Goal: Task Accomplishment & Management: Manage account settings

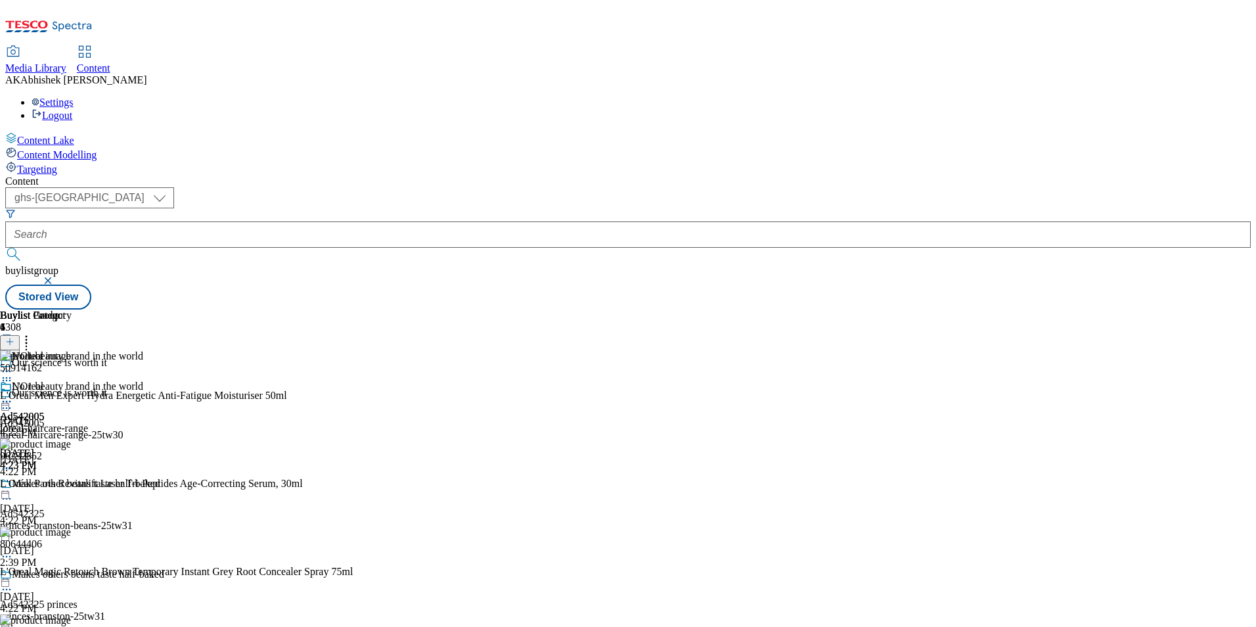
select select "ghs-[GEOGRAPHIC_DATA]"
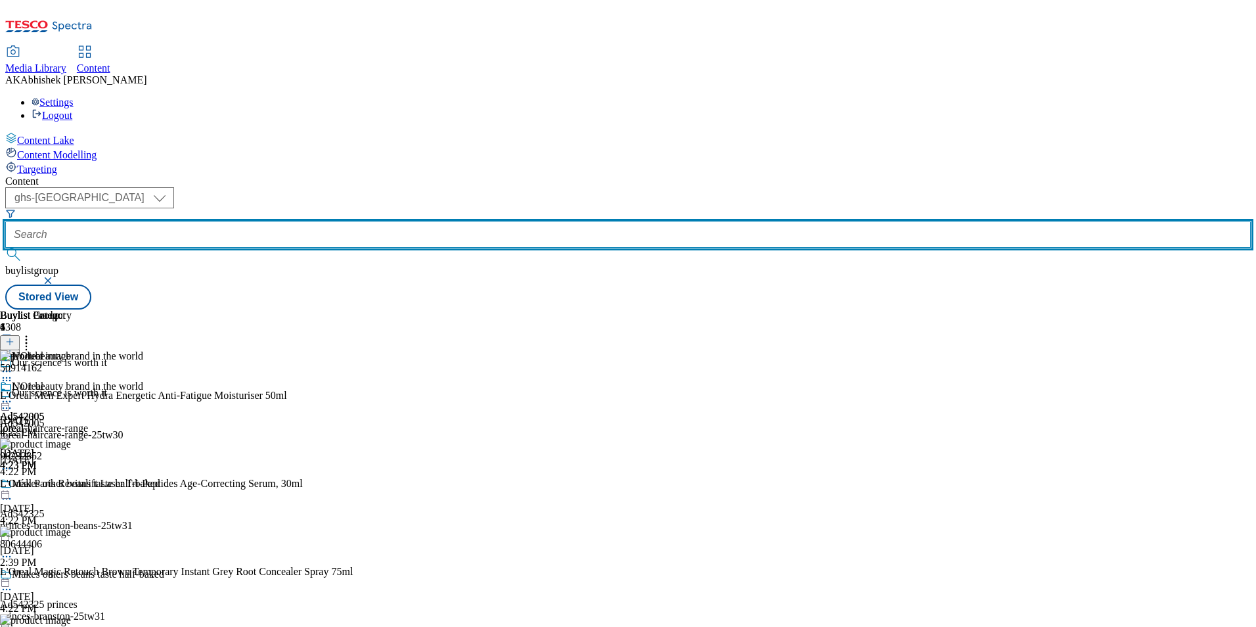
click at [313, 221] on input "text" at bounding box center [628, 234] width 1246 height 26
click at [5, 248] on button "submit" at bounding box center [14, 254] width 18 height 13
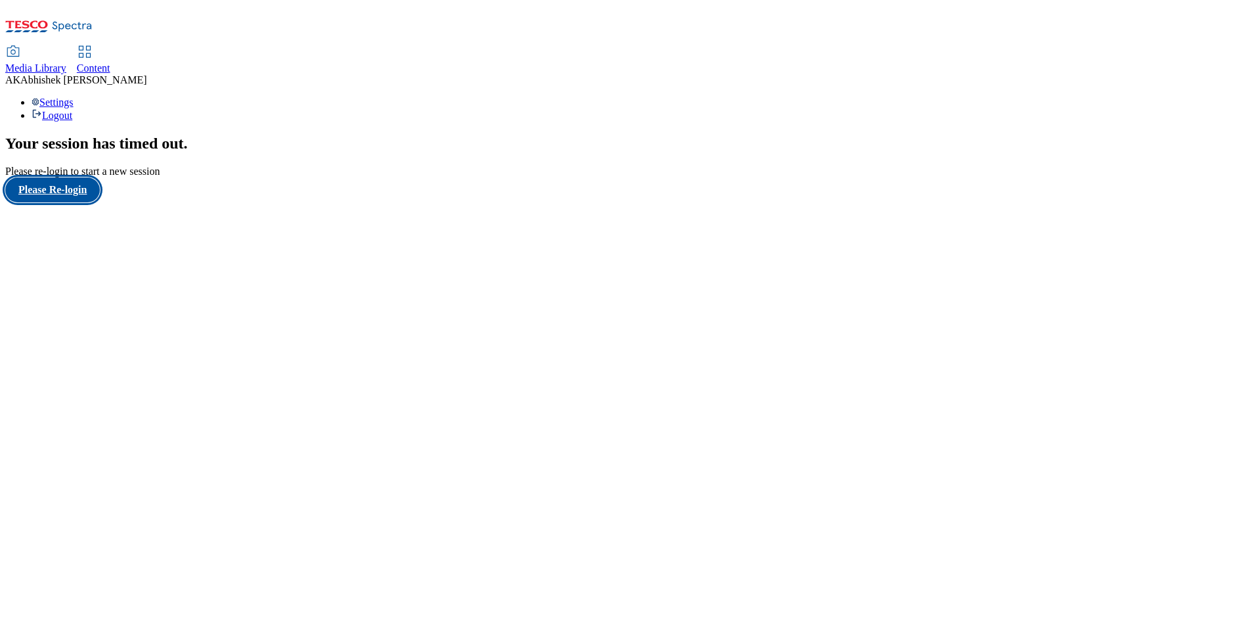
click at [93, 202] on button "Please Re-login" at bounding box center [52, 189] width 95 height 25
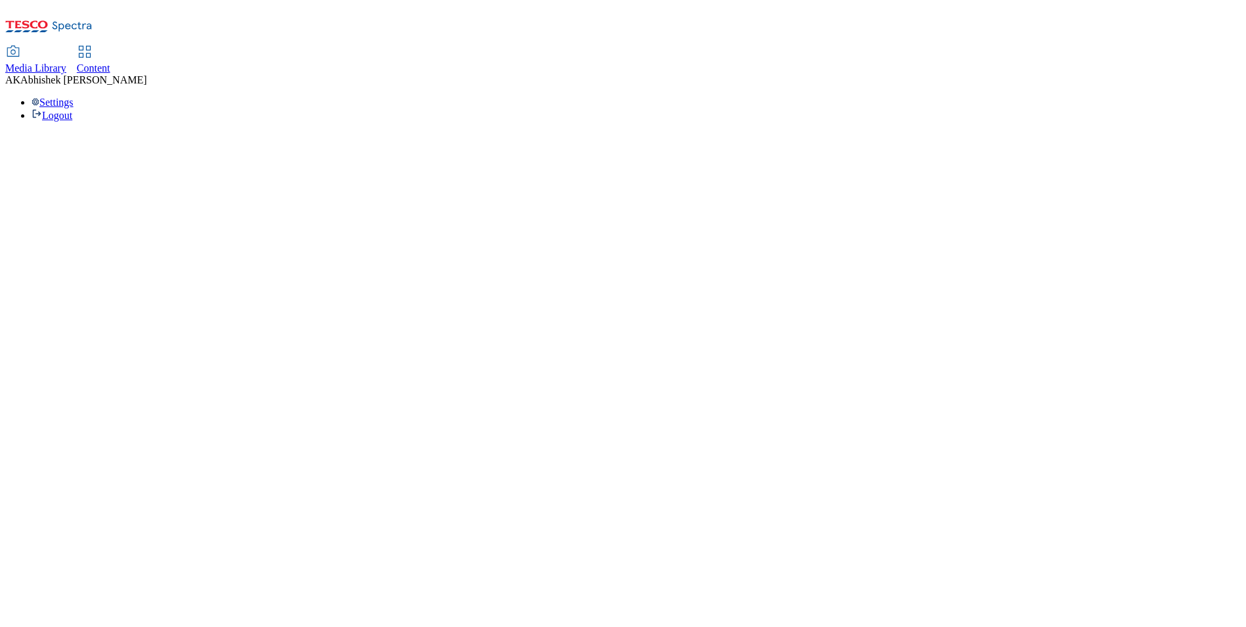
click at [110, 62] on span "Content" at bounding box center [94, 67] width 34 height 11
select select "ghs-[GEOGRAPHIC_DATA]"
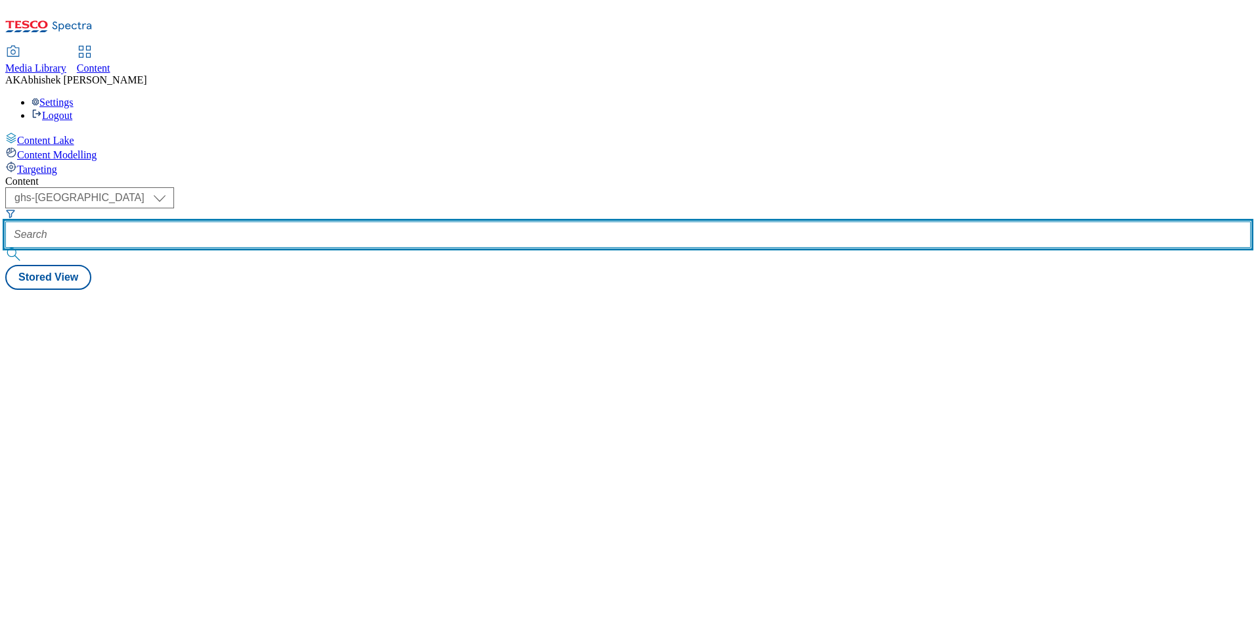
click at [320, 221] on input "text" at bounding box center [628, 234] width 1246 height 26
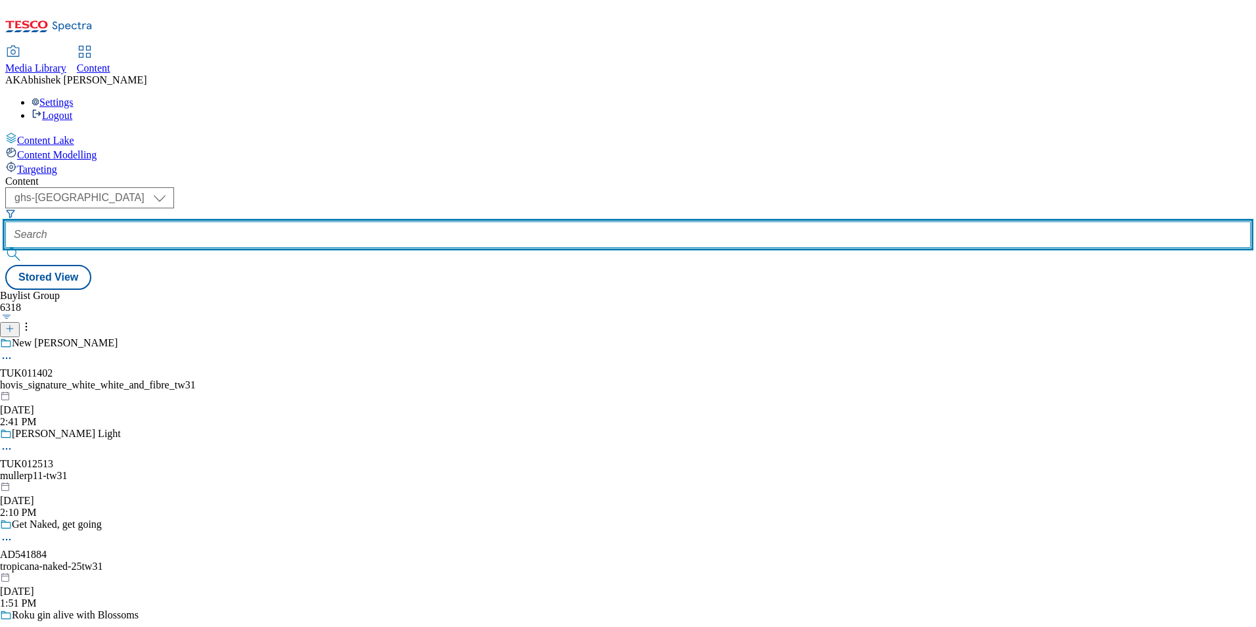
paste input "540571"
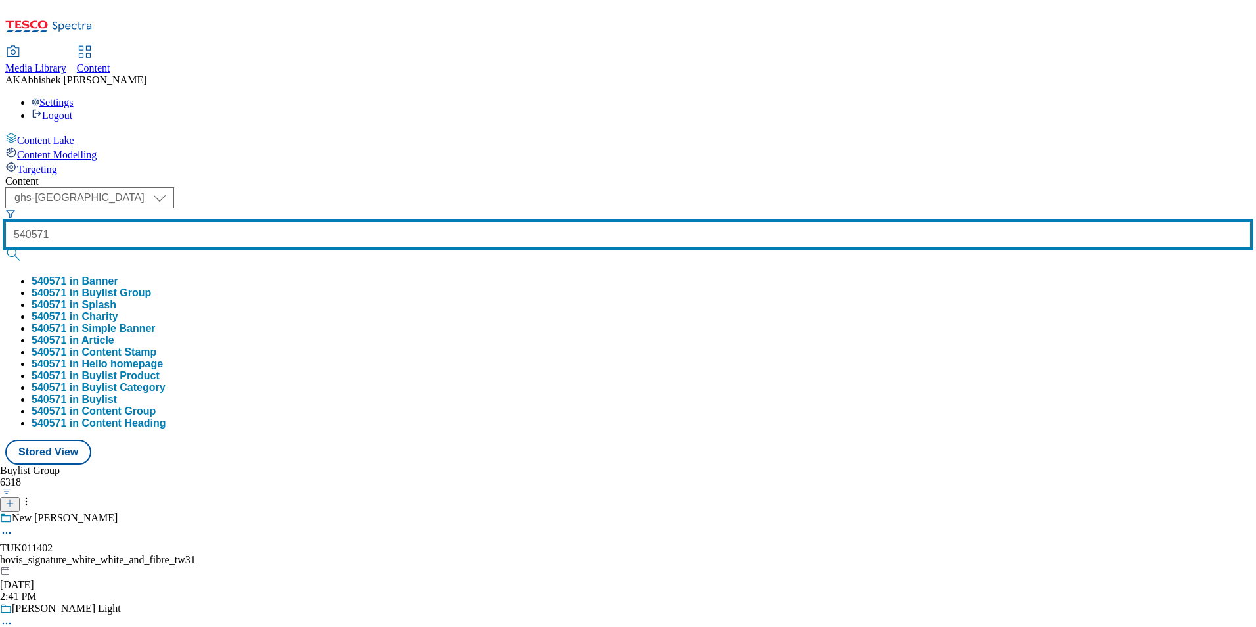
type input "540571"
click at [5, 248] on button "submit" at bounding box center [14, 254] width 18 height 13
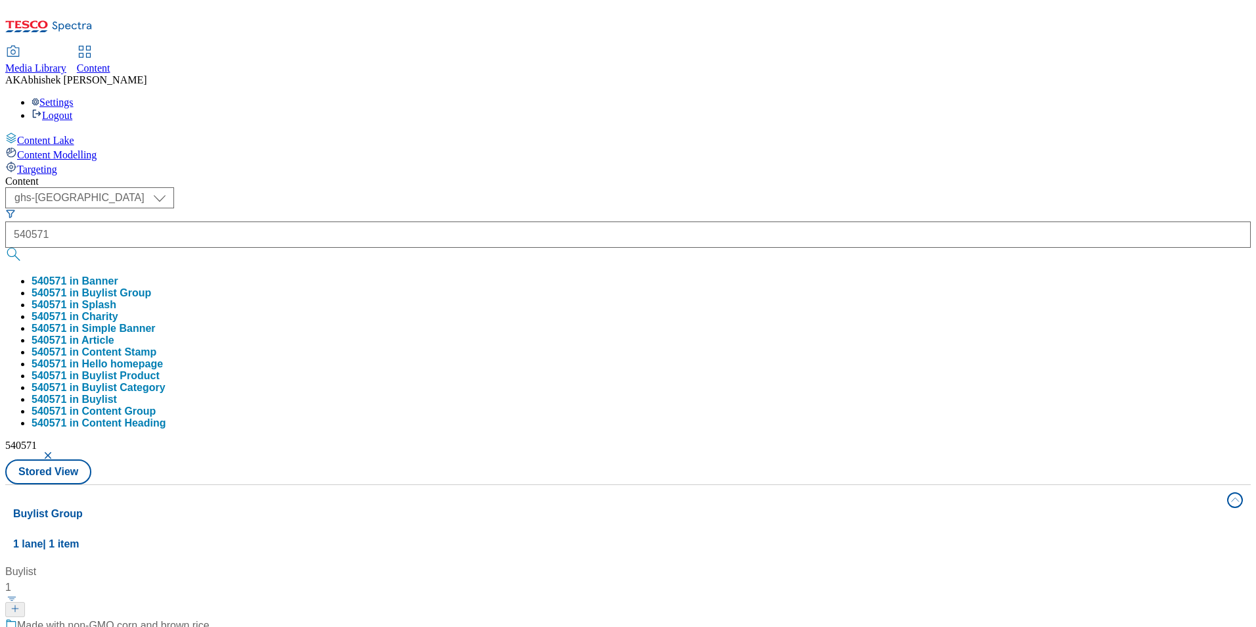
click at [471, 175] on div "Content ( optional ) ghs-roi ghs-uk ghs-uk 540571 540571 in Banner 540571 in Bu…" at bounding box center [628, 616] width 1246 height 882
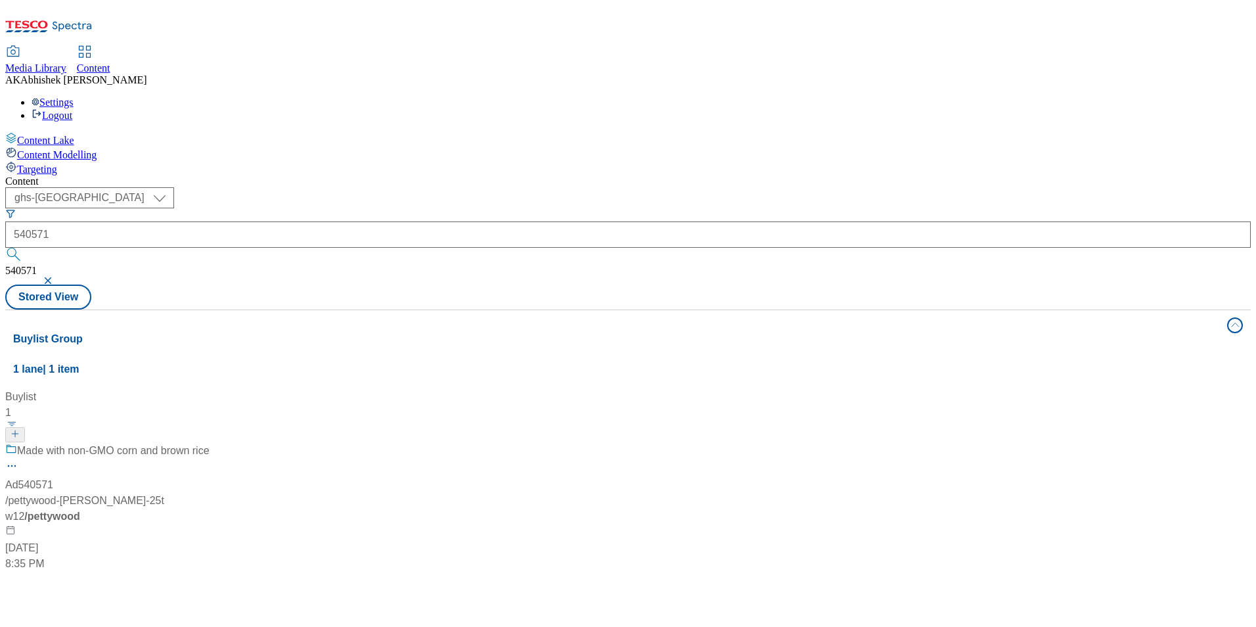
click at [210, 443] on div "Made with non-GMO corn and brown rice" at bounding box center [107, 460] width 204 height 34
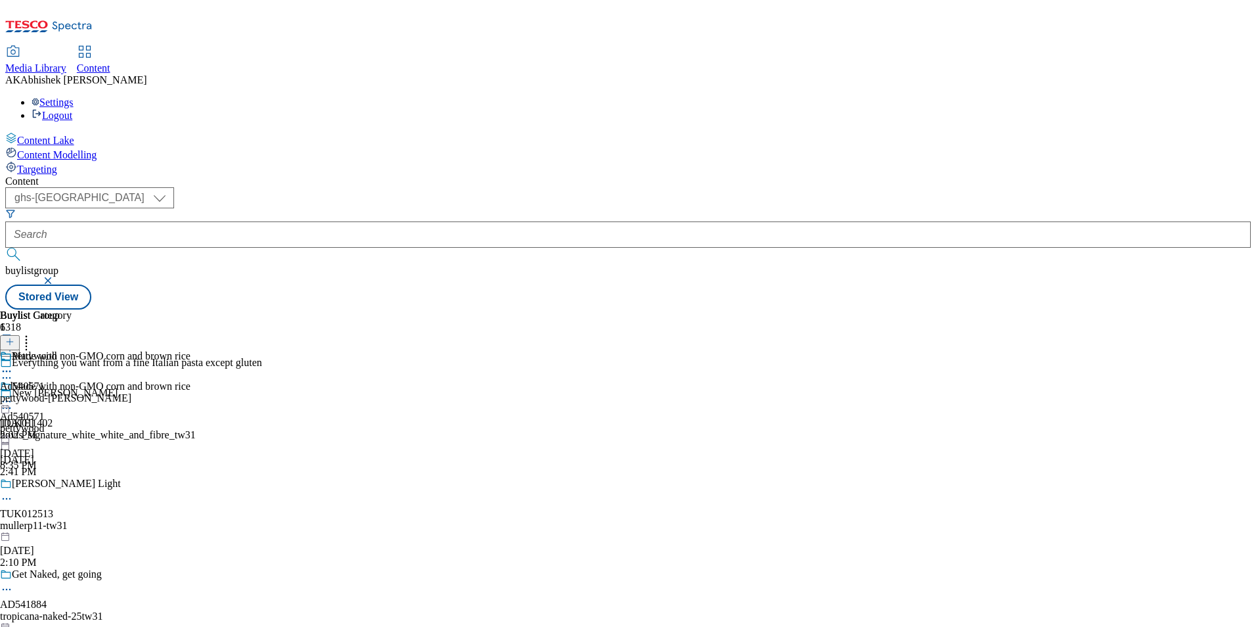
click at [13, 371] on icon at bounding box center [6, 377] width 13 height 13
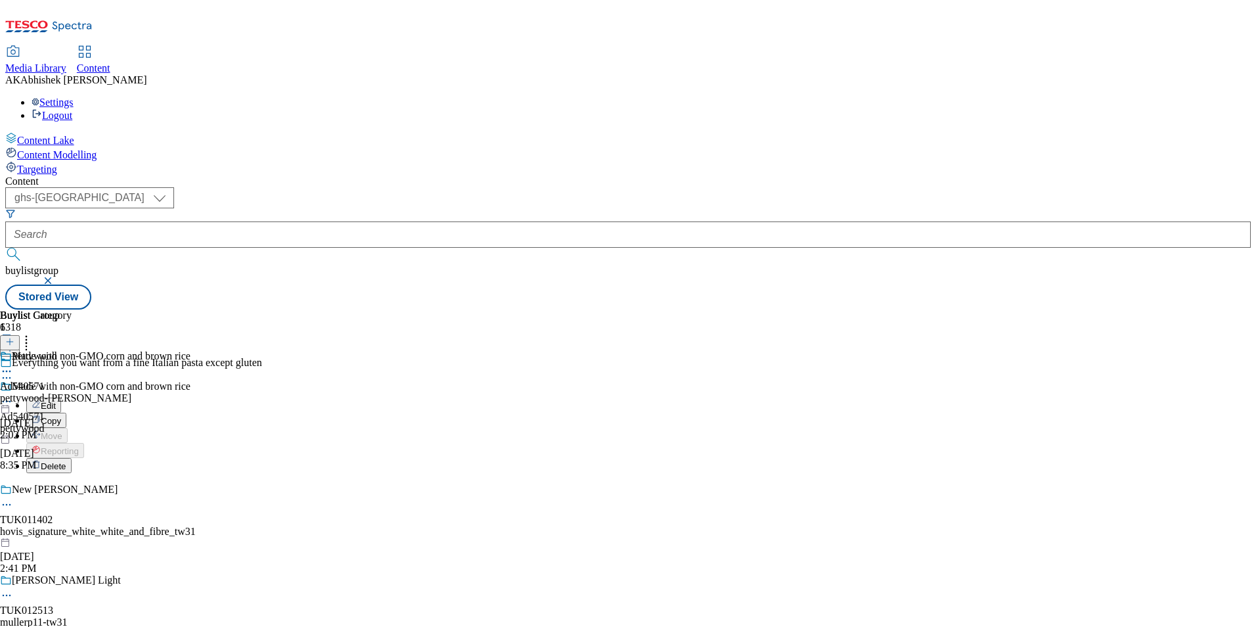
click at [61, 416] on span "Copy" at bounding box center [51, 421] width 20 height 10
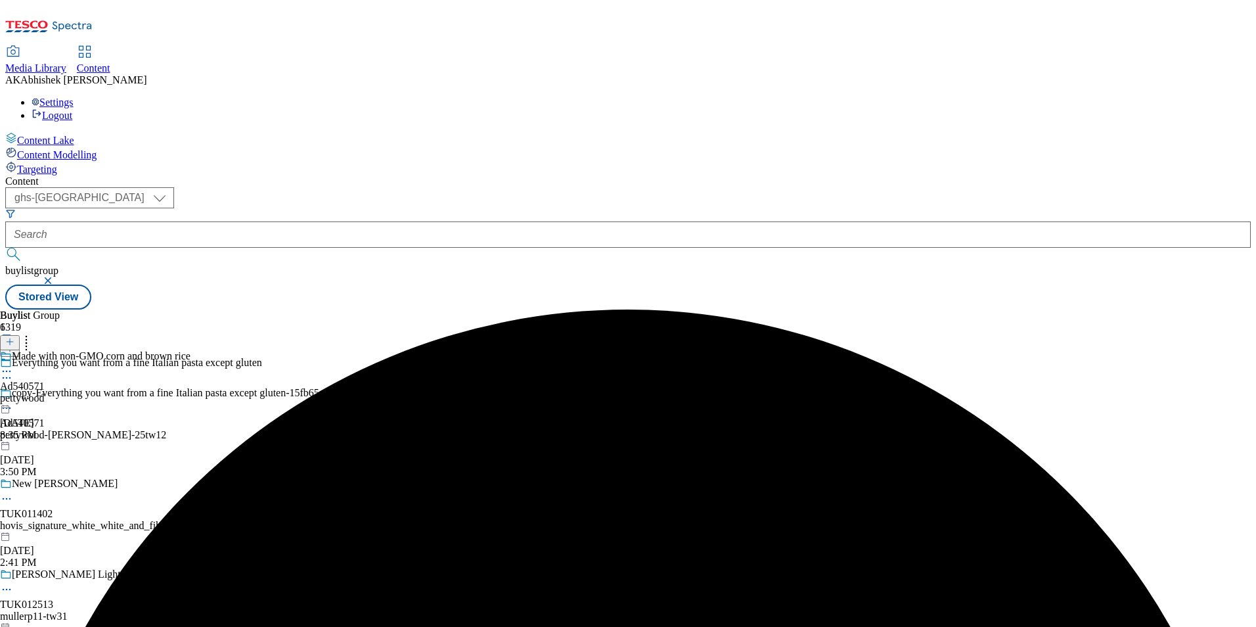
click at [13, 401] on icon at bounding box center [6, 407] width 13 height 13
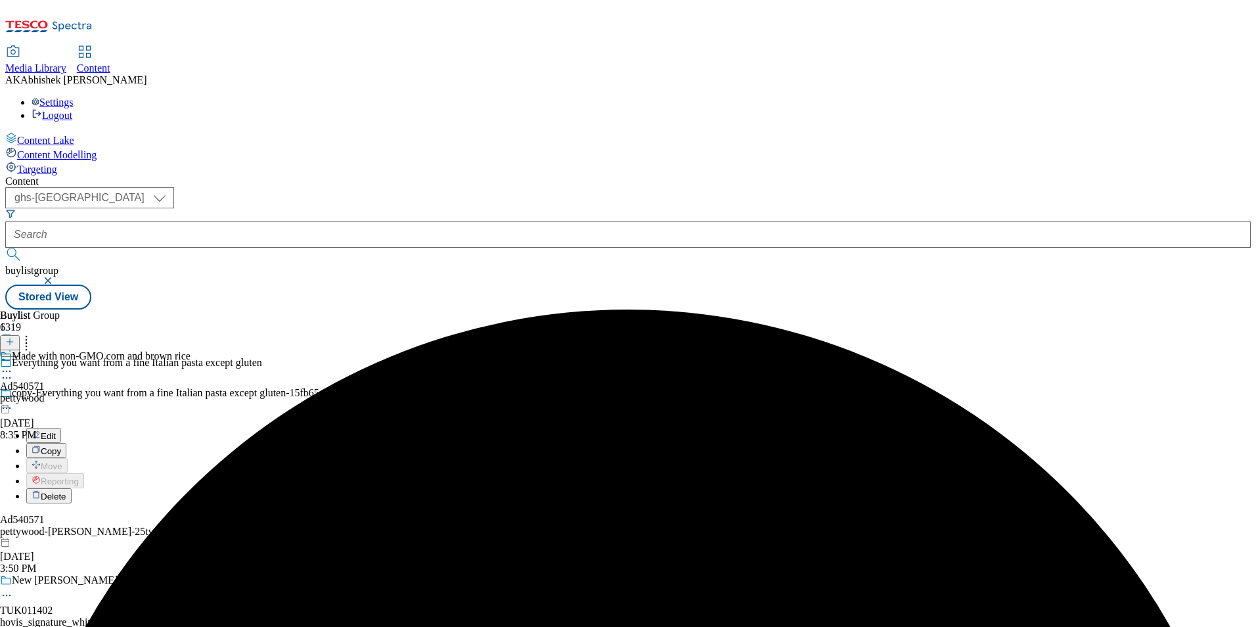
click at [56, 431] on span "Edit" at bounding box center [48, 436] width 15 height 10
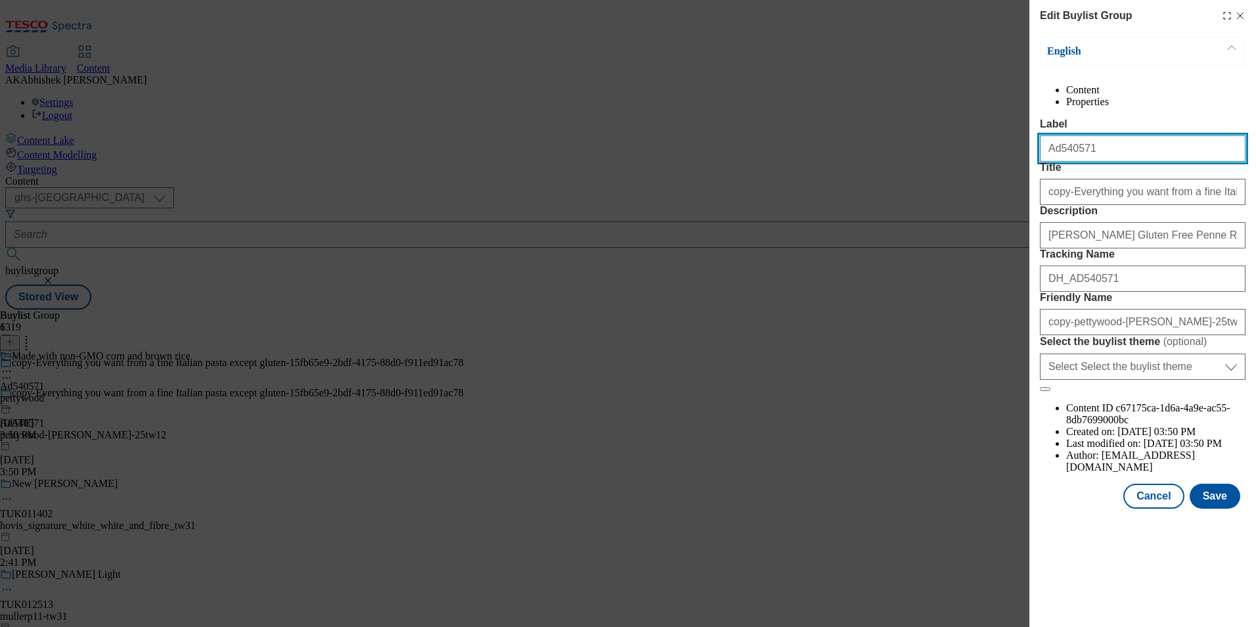
drag, startPoint x: 1057, startPoint y: 175, endPoint x: 1175, endPoint y: 168, distance: 117.8
click at [1175, 162] on input "Ad540571" at bounding box center [1143, 148] width 206 height 26
paste input "2236"
type input "Ad542236"
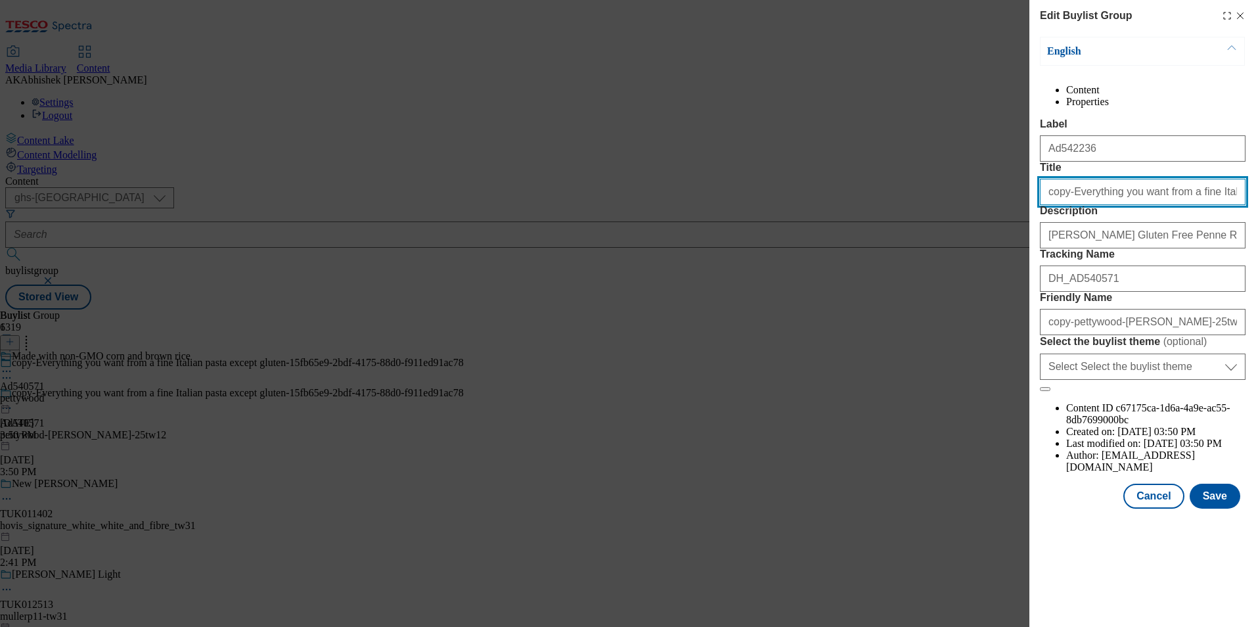
click at [1071, 205] on input "copy-Everything you want from a fine Italian pasta except gluten-15fb65e9-2bdf-…" at bounding box center [1143, 192] width 206 height 26
click at [1069, 205] on input "copy-Everything you want from a fine Italian pasta except gluten-15fb65e9-2bdf-…" at bounding box center [1143, 192] width 206 height 26
click at [1196, 205] on input "Everything you want from a fine Italian pasta except gluten-15fb65e9-2bdf-4175-…" at bounding box center [1143, 192] width 206 height 26
drag, startPoint x: 1086, startPoint y: 242, endPoint x: 1258, endPoint y: 247, distance: 172.2
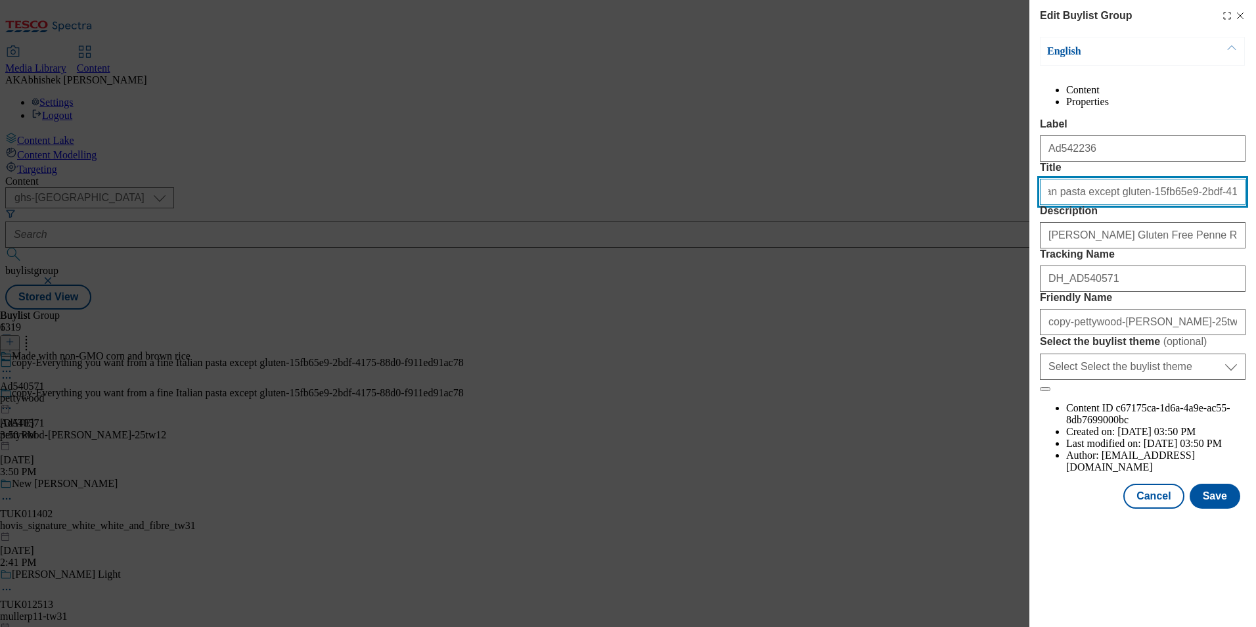
click at [1255, 247] on html "Icons icon_account icon_add icon_backward_link icon_basket icon_benefits icon_c…" at bounding box center [628, 157] width 1256 height 315
type input "Everything you want from a fine Italian pasta except gluten"
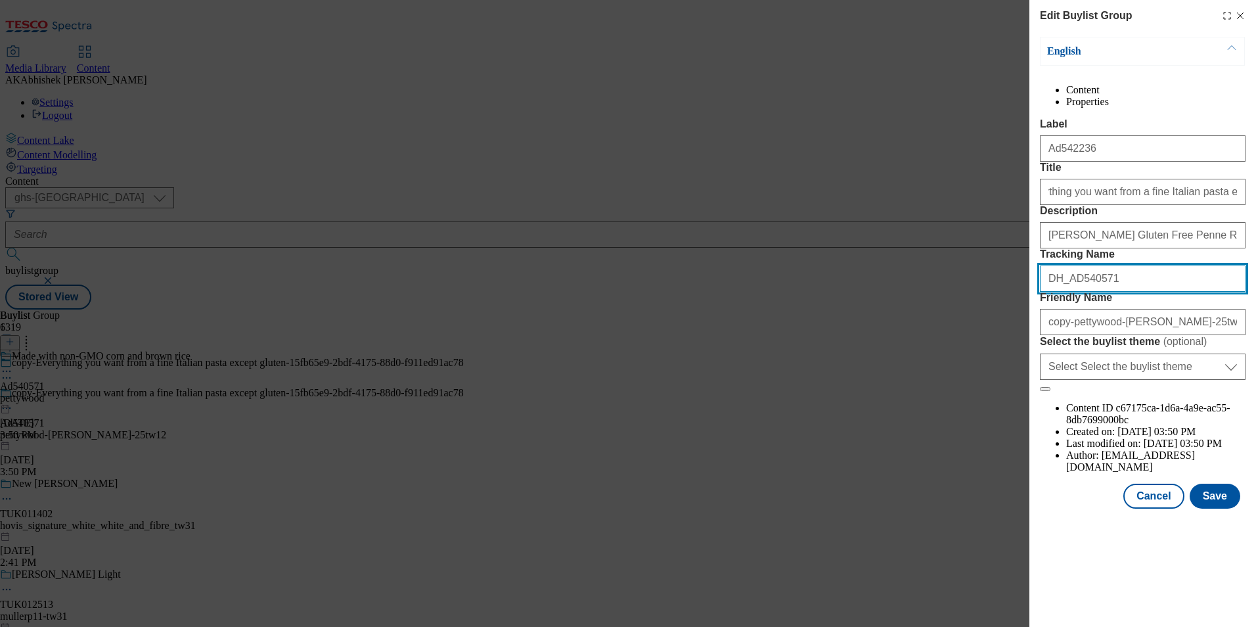
scroll to position [0, 0]
drag, startPoint x: 1071, startPoint y: 374, endPoint x: 1156, endPoint y: 373, distance: 84.8
click at [1156, 292] on input "DH_AD540571" at bounding box center [1143, 278] width 206 height 26
paste input "2236"
type input "DH_AD542236"
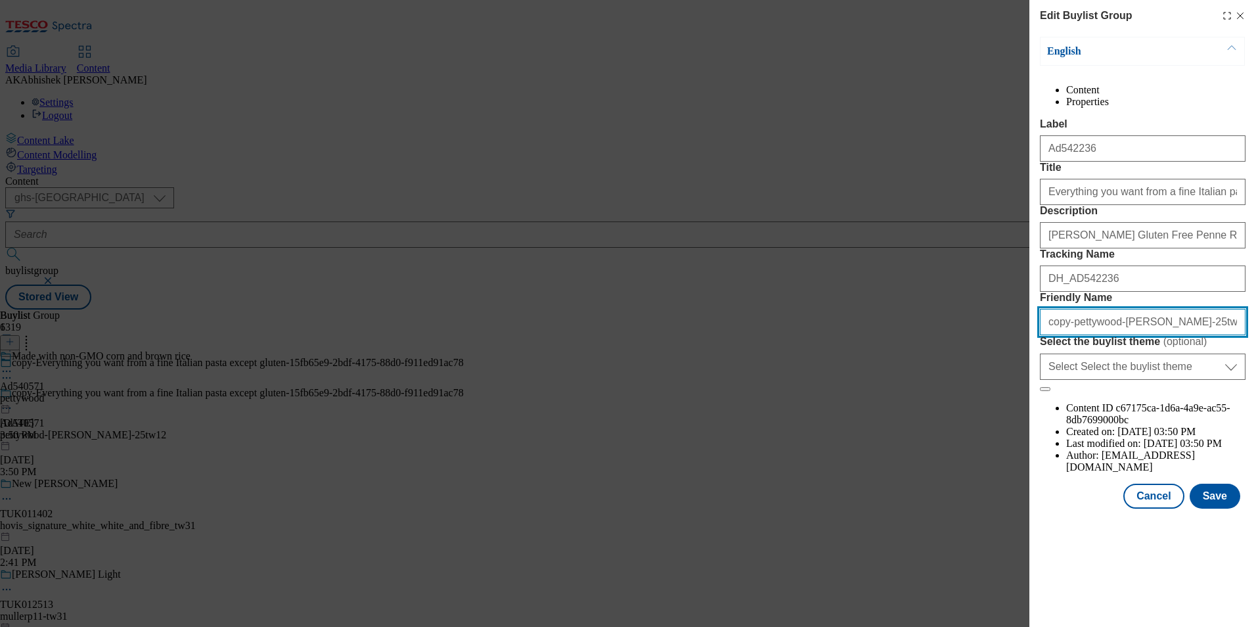
click at [1068, 335] on input "copy-pettywood-[PERSON_NAME]-25tw12-b9218db6-5e66-4ef8-b0d9-128d1a3a091b" at bounding box center [1143, 322] width 206 height 26
click at [1138, 335] on input "pettywood-[PERSON_NAME]-25tw12-b9218db6-5e66-4ef8-b0d9-128d1a3a091b" at bounding box center [1143, 322] width 206 height 26
type input "pettywood-[PERSON_NAME]-25tw32"
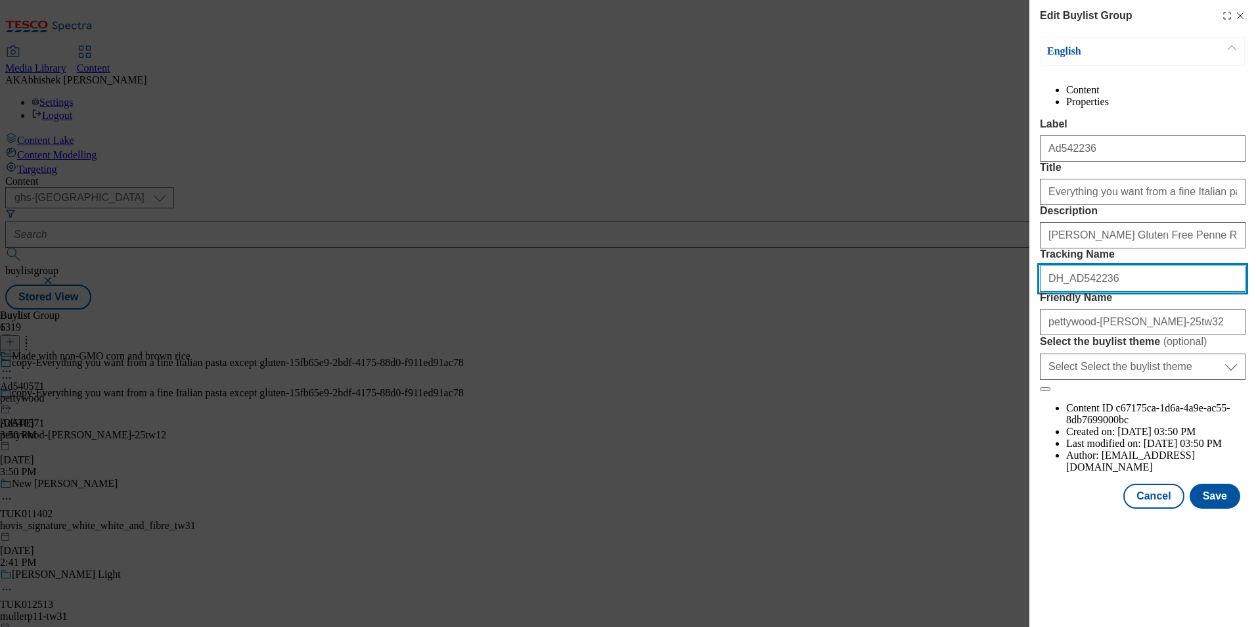
drag, startPoint x: 1125, startPoint y: 375, endPoint x: 961, endPoint y: 424, distance: 171.5
click at [853, 377] on div "Edit Buylist Group English Content Properties Label Ad542236 Title Everything y…" at bounding box center [628, 313] width 1256 height 627
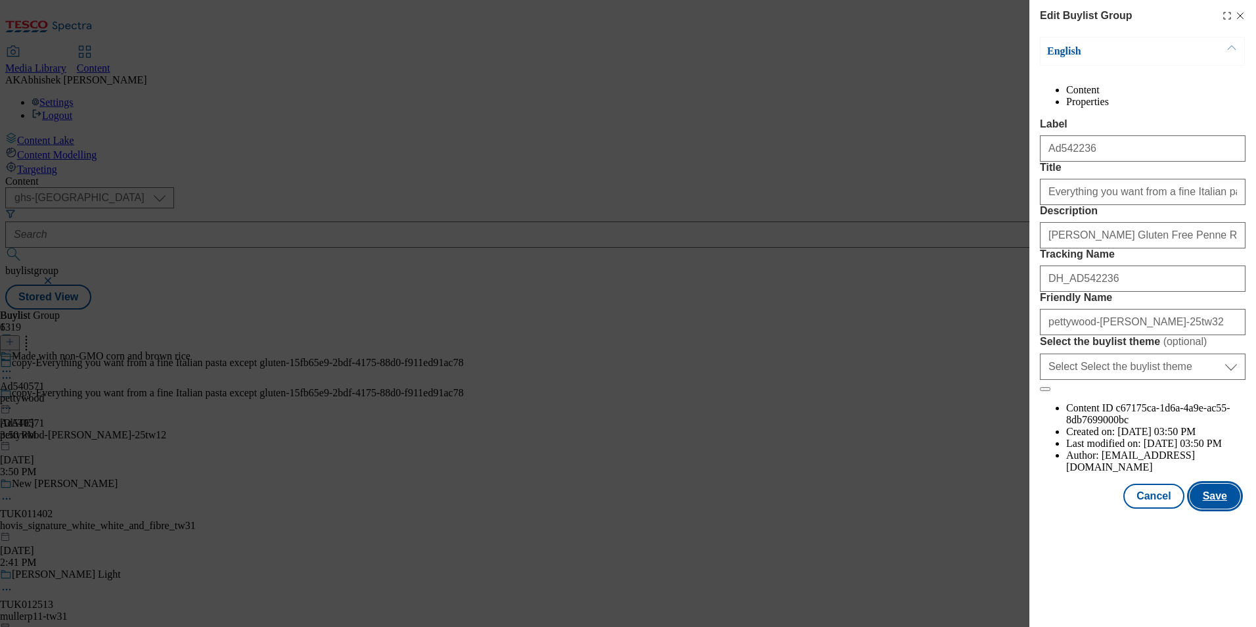
click at [1225, 508] on button "Save" at bounding box center [1215, 495] width 51 height 25
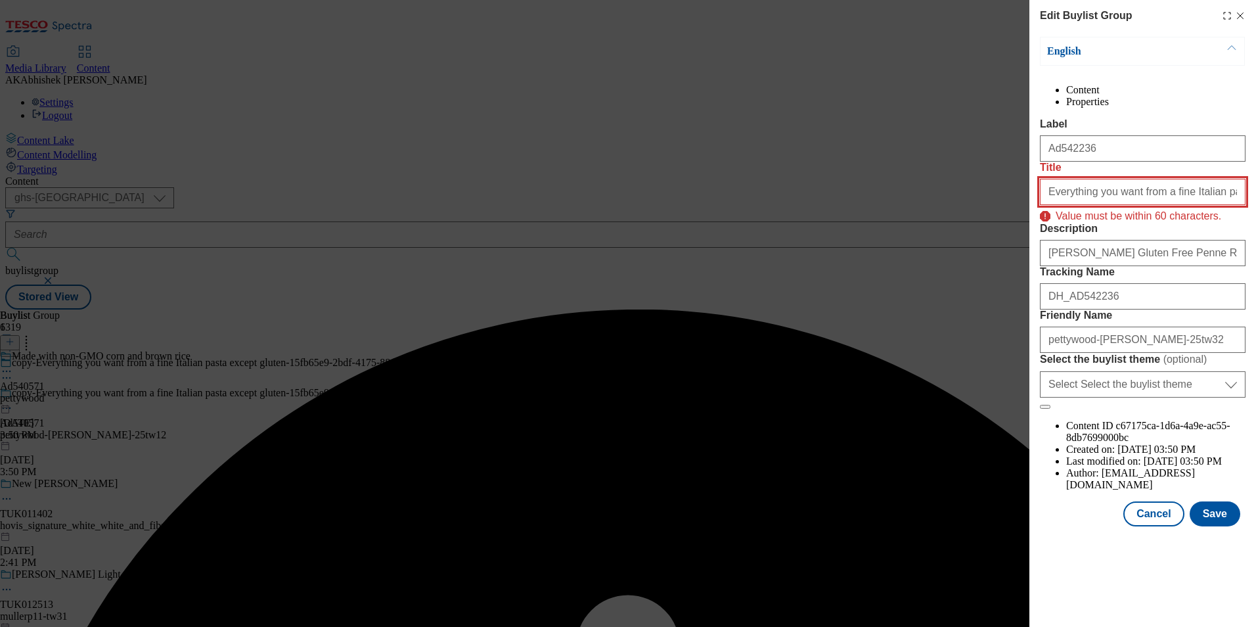
click at [1150, 205] on input "Everything you want from a fine Italian pasta except gluten" at bounding box center [1143, 192] width 206 height 26
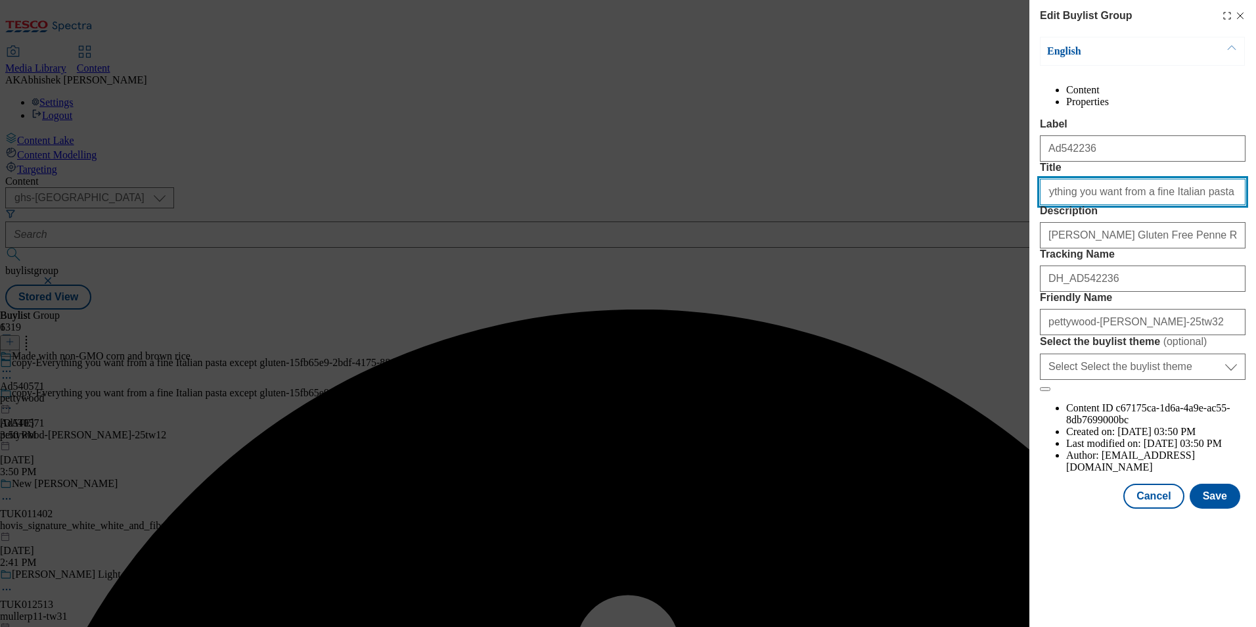
scroll to position [0, 19]
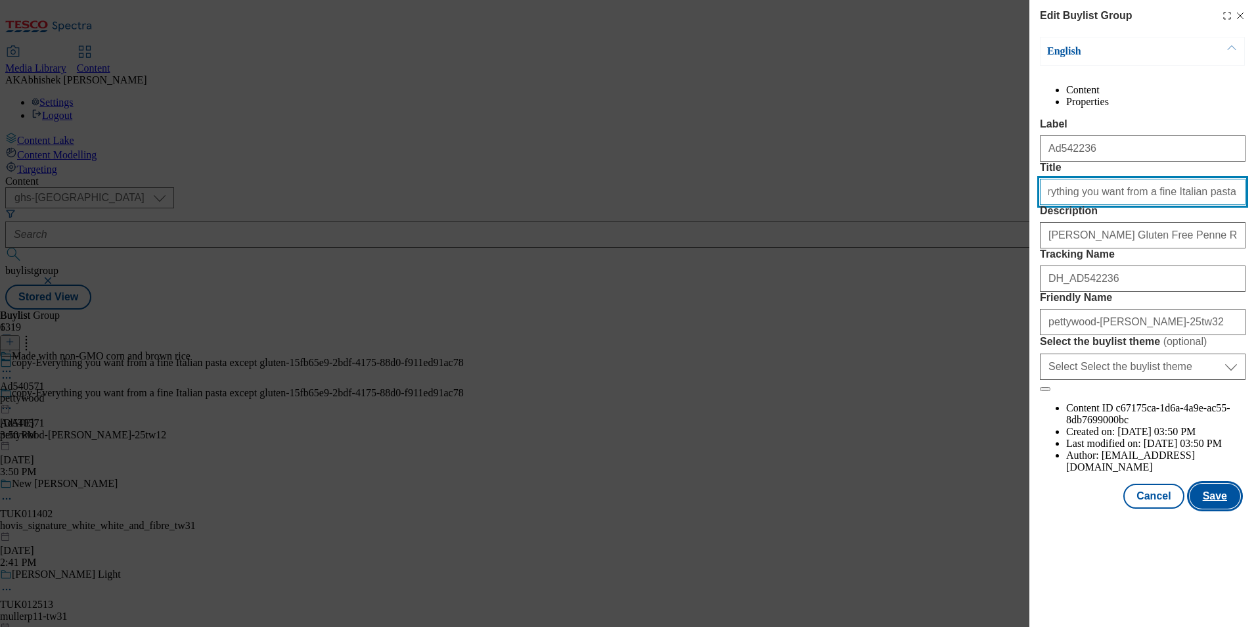
type input "Everything you want from a fine Italian pasta except gluten"
click at [1221, 508] on button "Save" at bounding box center [1215, 495] width 51 height 25
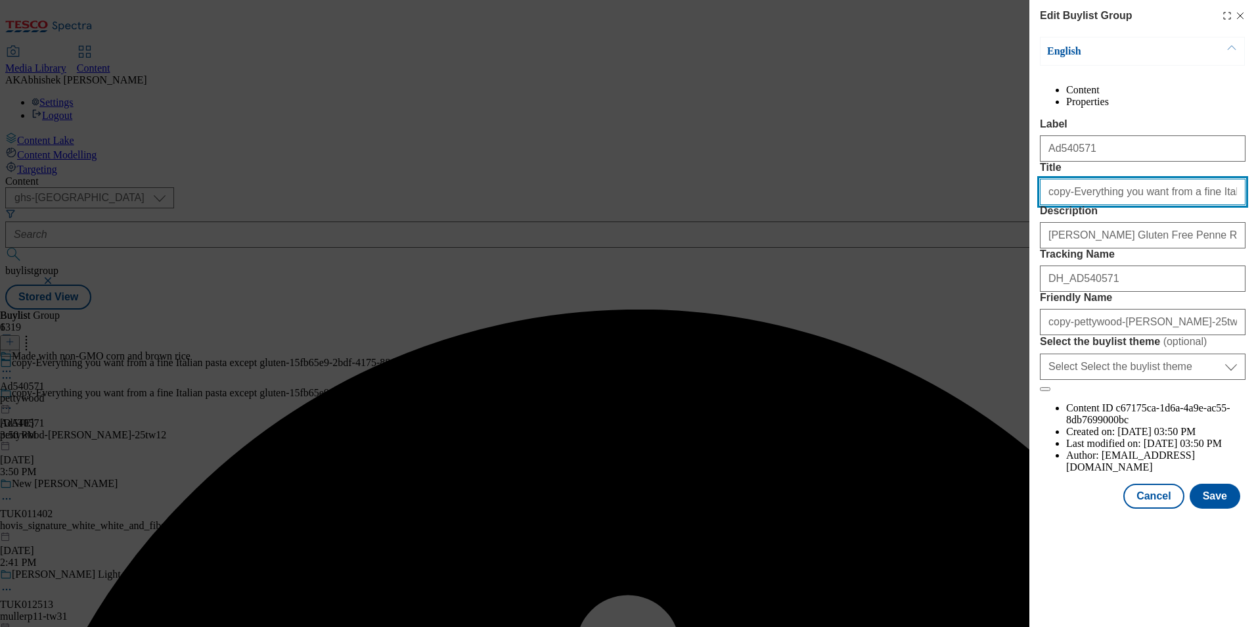
click at [1213, 205] on input "copy-Everything you want from a fine Italian pasta except gluten-15fb65e9-2bdf-…" at bounding box center [1143, 192] width 206 height 26
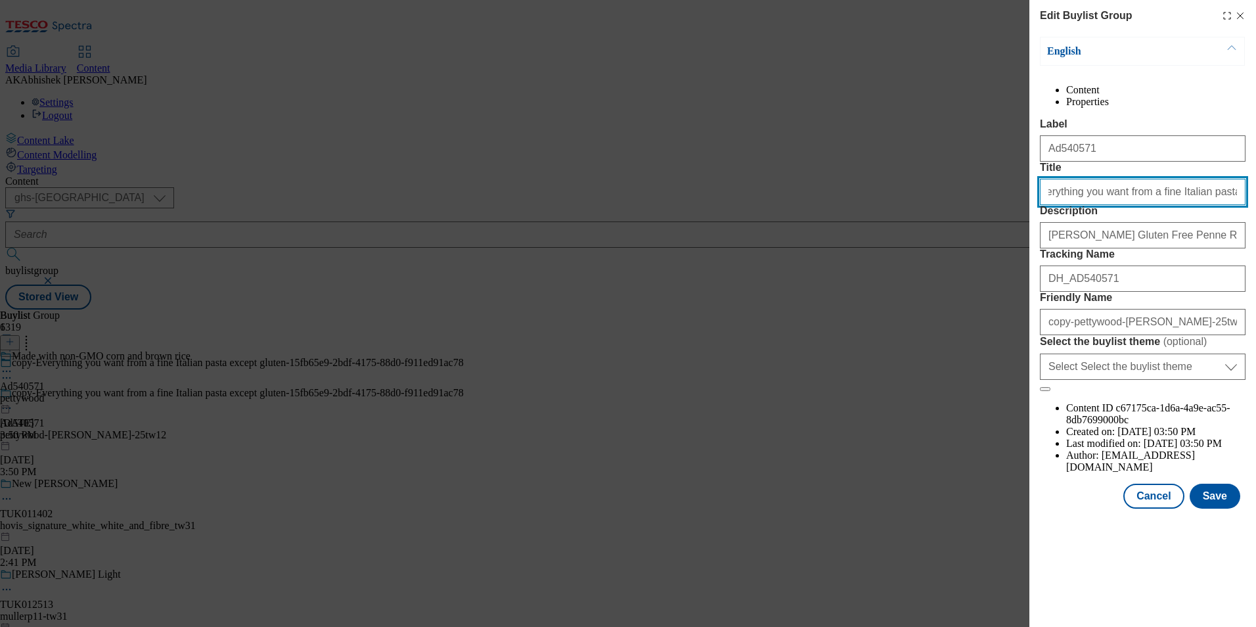
scroll to position [0, 41]
click at [1068, 205] on input "copy-Everything you want from a fine Italian pasta except gluten" at bounding box center [1143, 192] width 206 height 26
type input "Everything you want from a fine Italian pasta except gluten"
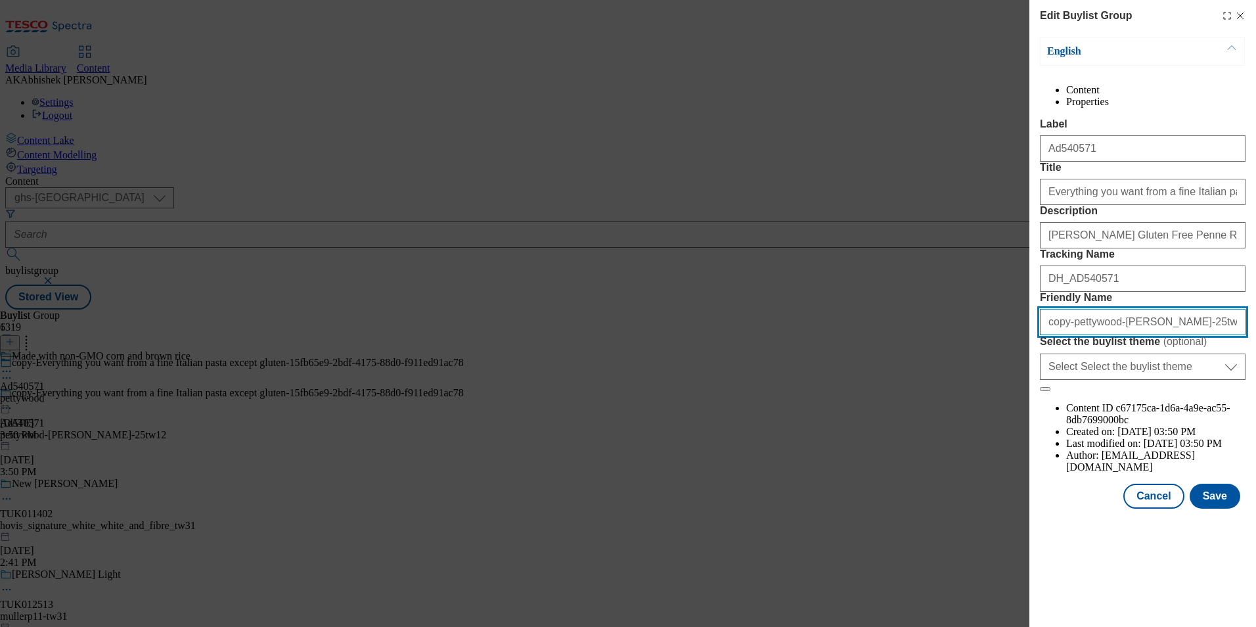
click at [1068, 335] on input "copy-pettywood-[PERSON_NAME]-25tw12-b9218db6-5e66-4ef8-b0d9-128d1a3a091b" at bounding box center [1143, 322] width 206 height 26
click at [1142, 335] on input "pettywood-[PERSON_NAME]-25tw12-b9218db6-5e66-4ef8-b0d9-128d1a3a091b" at bounding box center [1143, 322] width 206 height 26
type input "pettywood-[PERSON_NAME]-25tw32"
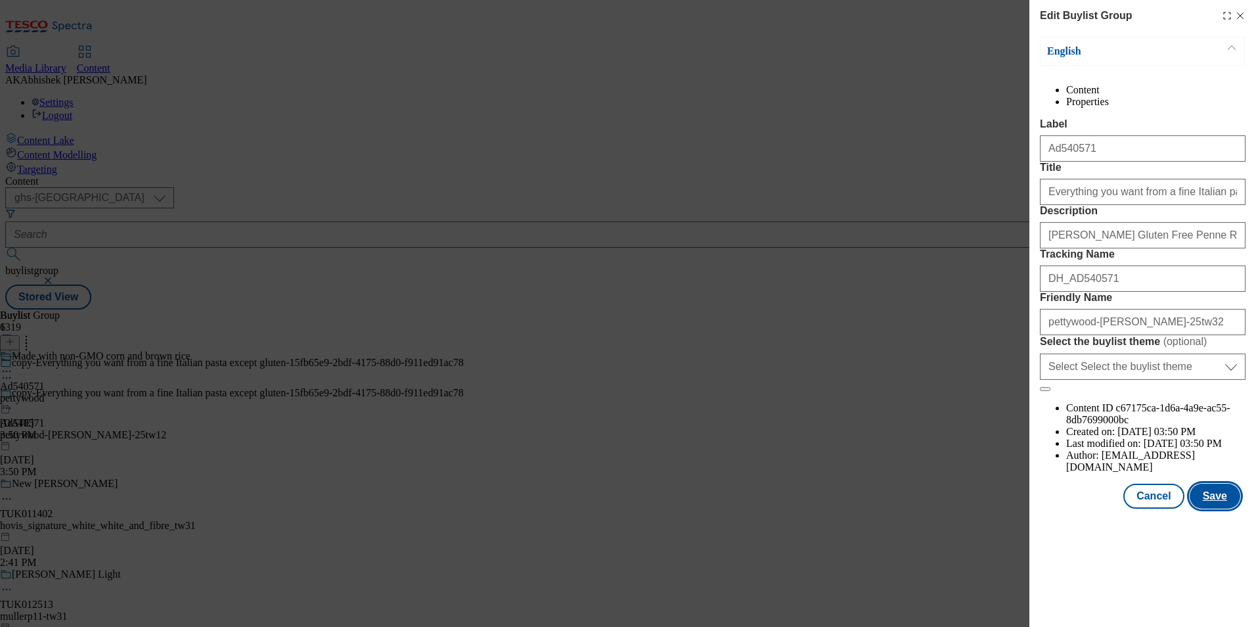
click at [1225, 508] on button "Save" at bounding box center [1215, 495] width 51 height 25
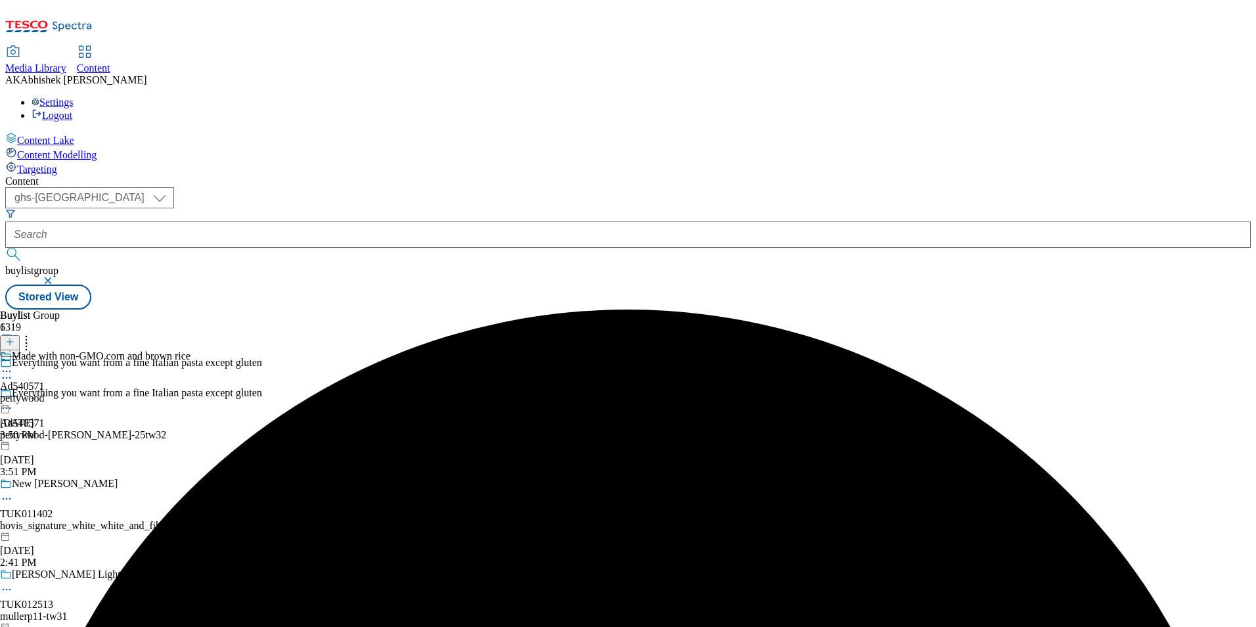
click at [13, 365] on icon at bounding box center [6, 371] width 13 height 13
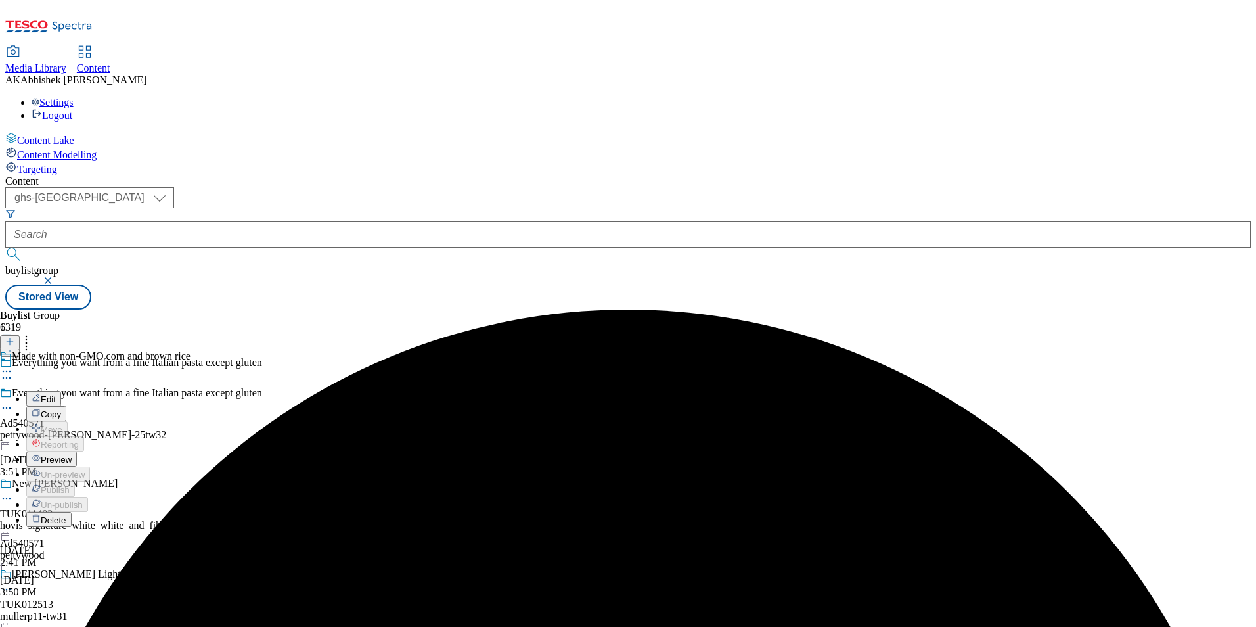
click at [61, 391] on button "Edit" at bounding box center [43, 398] width 35 height 15
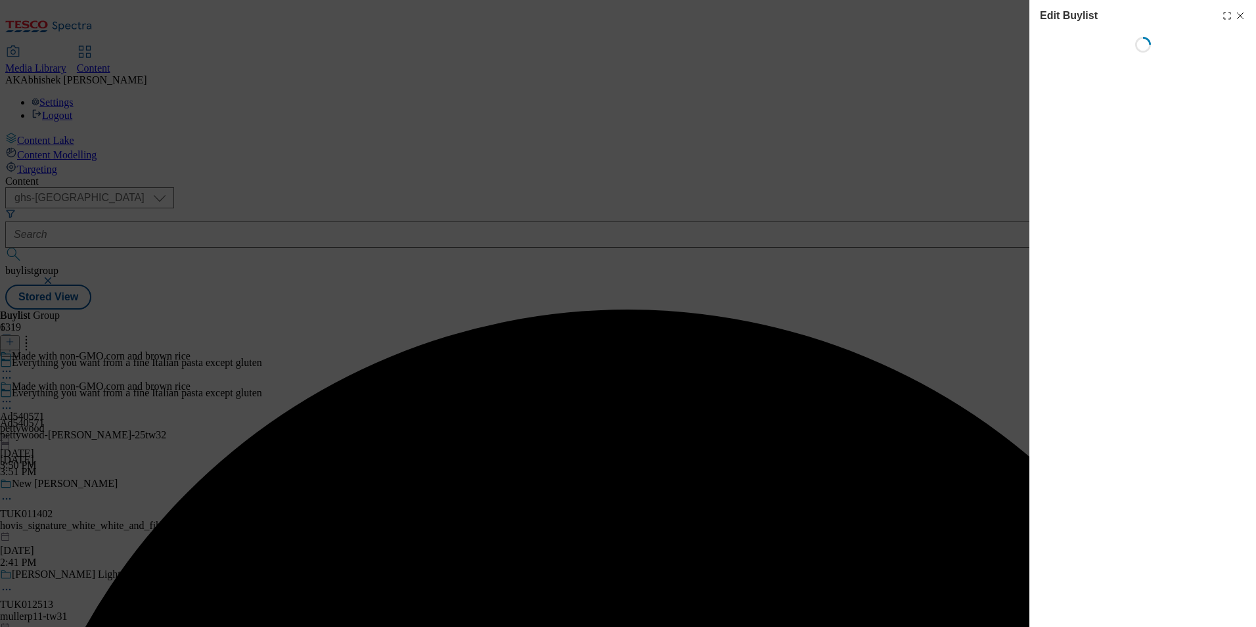
select select "tactical"
select select "supplier funded short term 1-3 weeks"
select select "dunnhumby"
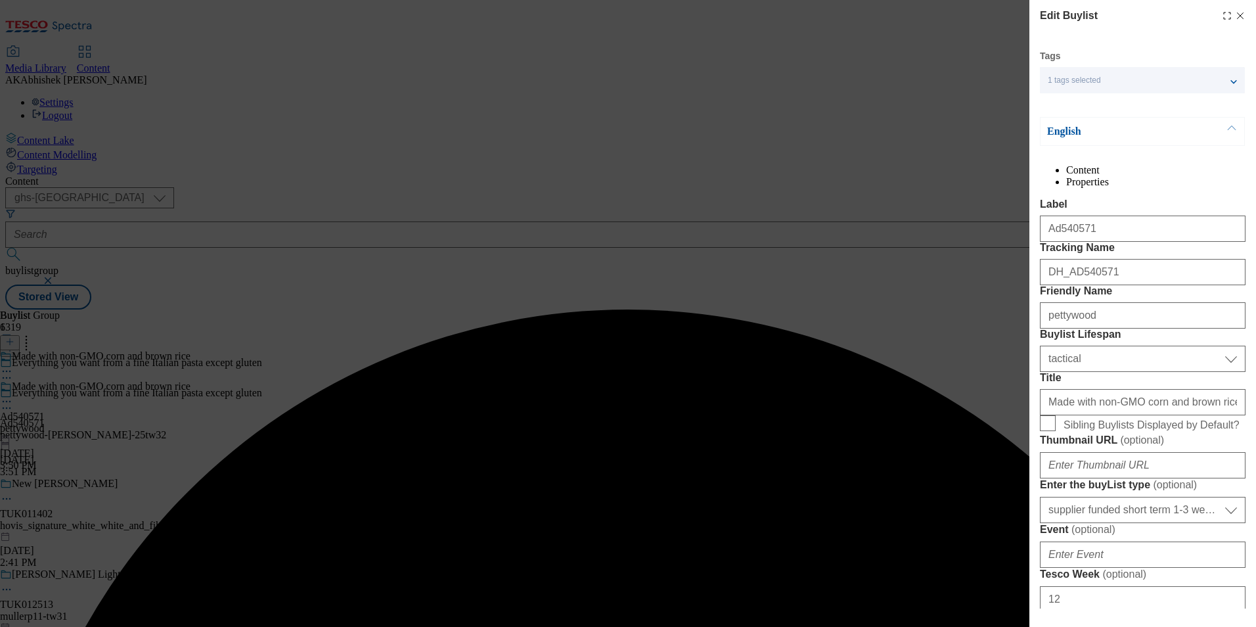
select select "Banner"
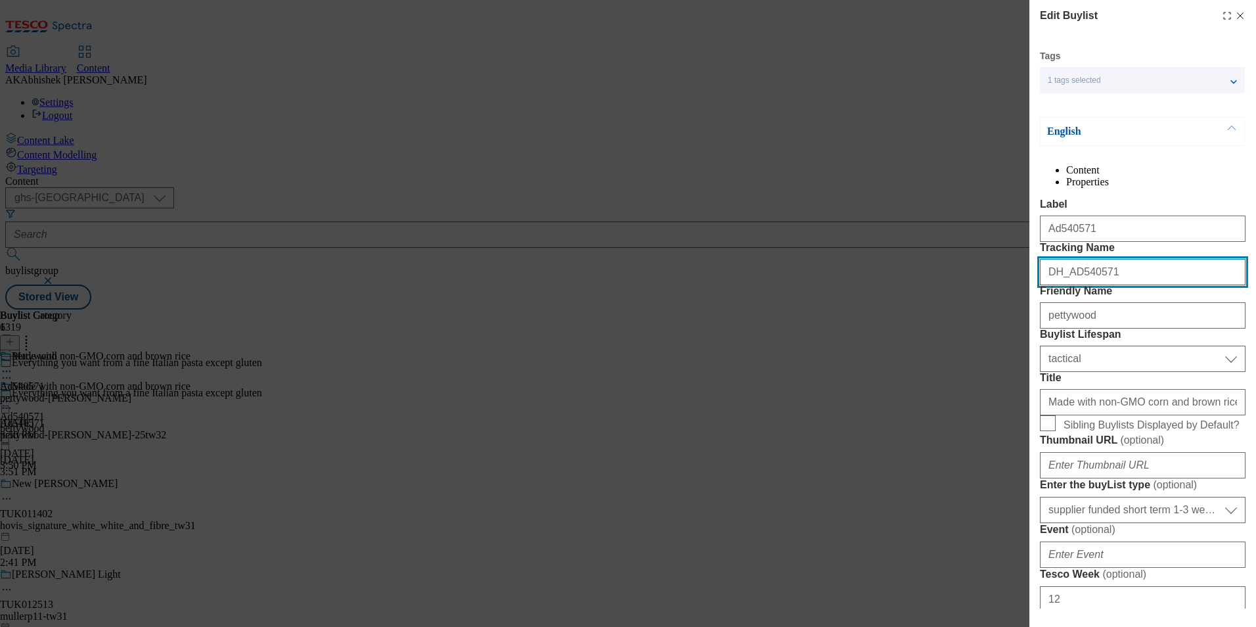
drag, startPoint x: 1130, startPoint y: 330, endPoint x: 851, endPoint y: 315, distance: 279.6
click at [838, 315] on div "Edit Buylist Tags 1 tags selected buylist English Content Properties Label Ad54…" at bounding box center [628, 313] width 1256 height 627
paste input "copy-"
click at [1073, 285] on input "DH_AD540571" at bounding box center [1143, 272] width 206 height 26
click at [1069, 285] on input "DH_AD540571" at bounding box center [1143, 272] width 206 height 26
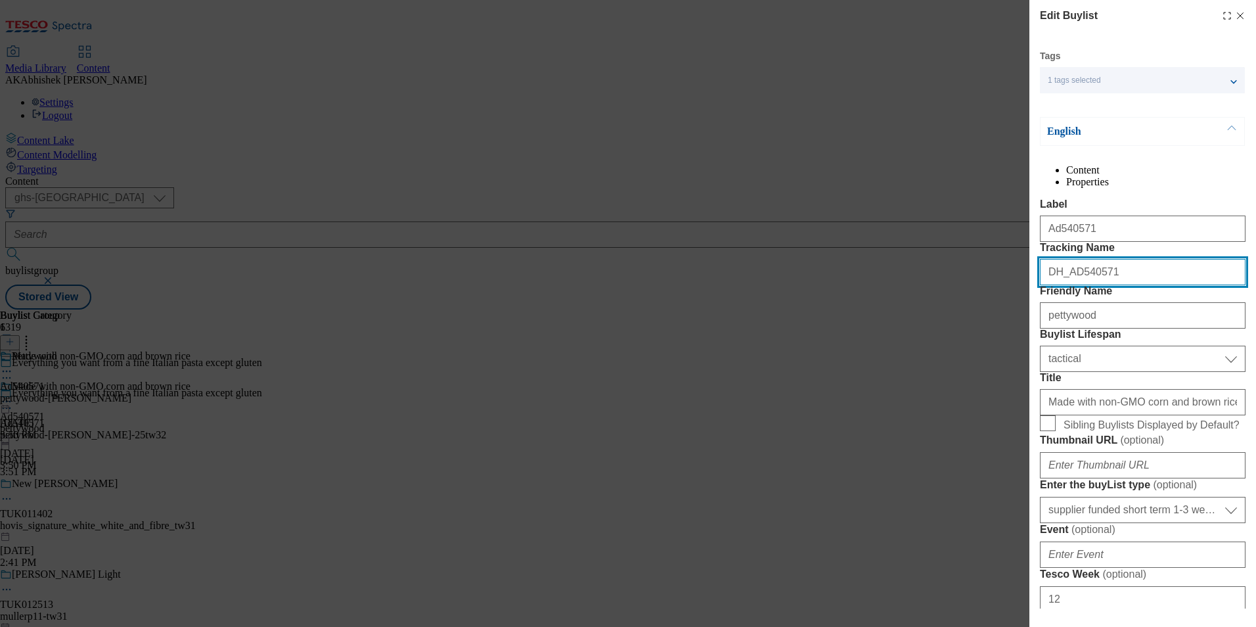
drag, startPoint x: 1071, startPoint y: 321, endPoint x: 1205, endPoint y: 321, distance: 134.0
click at [1205, 285] on input "DH_AD540571" at bounding box center [1143, 272] width 206 height 26
paste input "2236"
type input "DH_AD542236"
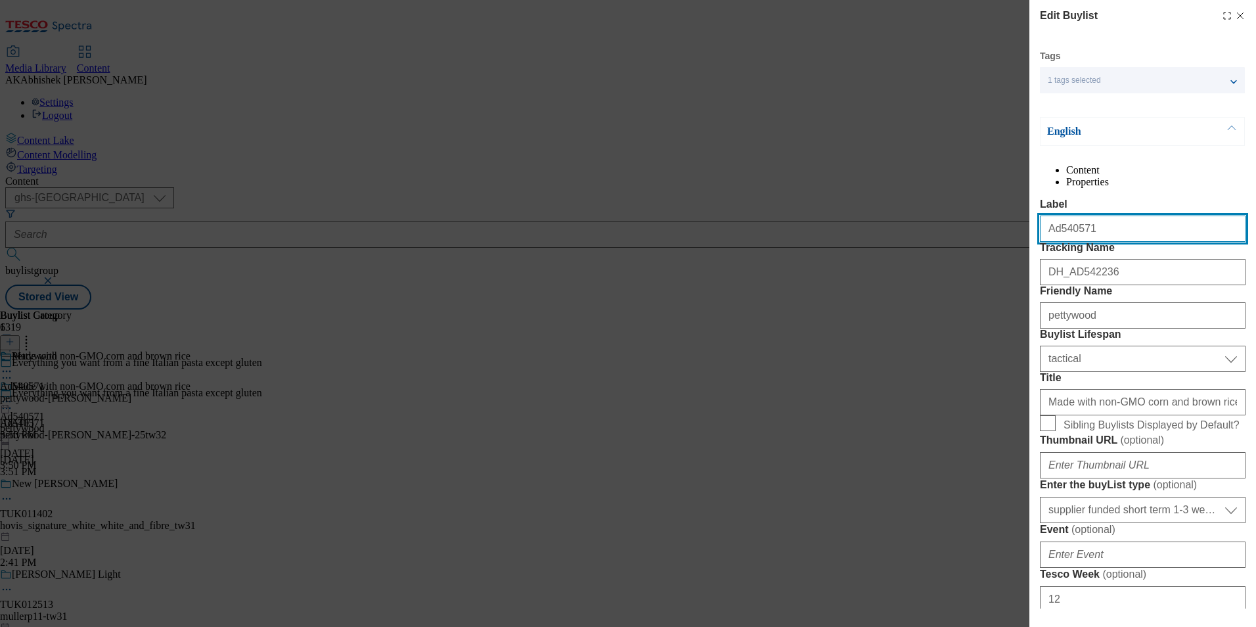
drag, startPoint x: 1056, startPoint y: 256, endPoint x: 1165, endPoint y: 259, distance: 109.1
click at [1165, 242] on input "Ad540571" at bounding box center [1143, 228] width 206 height 26
paste input "2236"
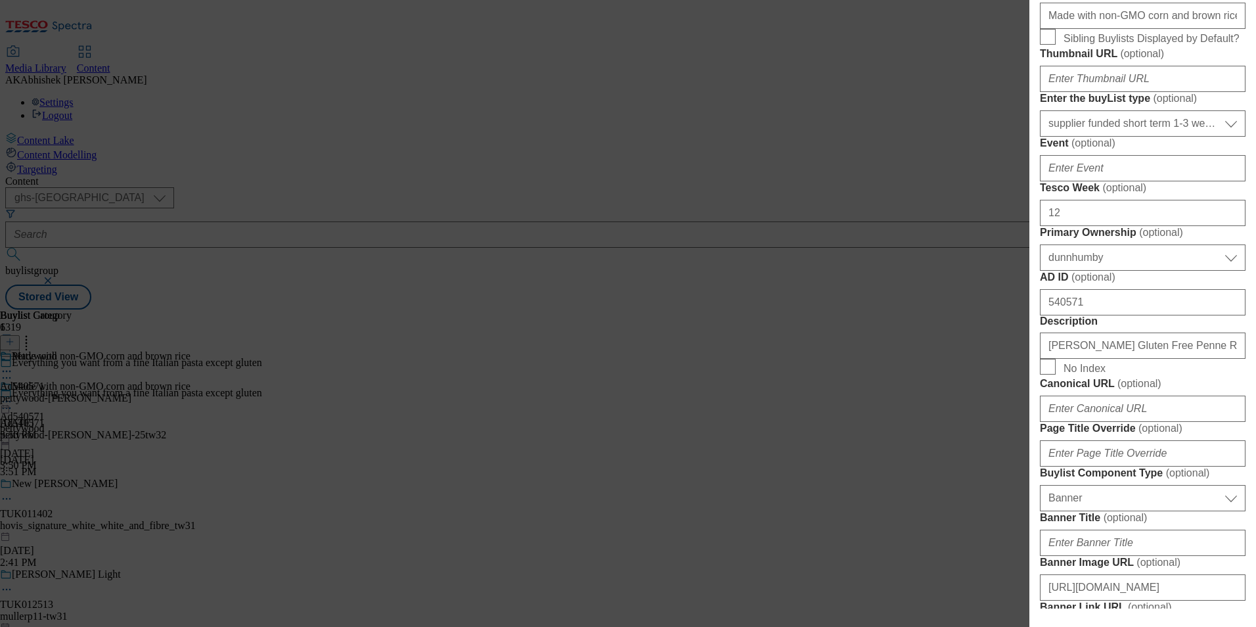
scroll to position [394, 0]
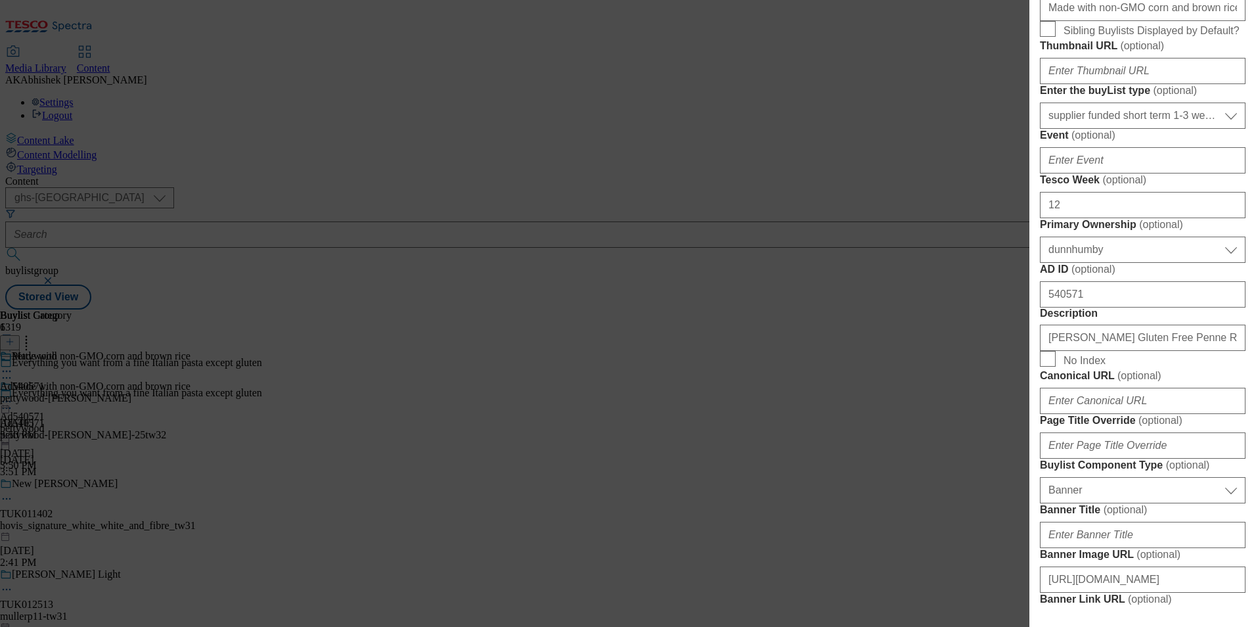
type input "Ad542236"
click at [1199, 21] on input "Made with non-GMO corn and brown rice" at bounding box center [1143, 8] width 206 height 26
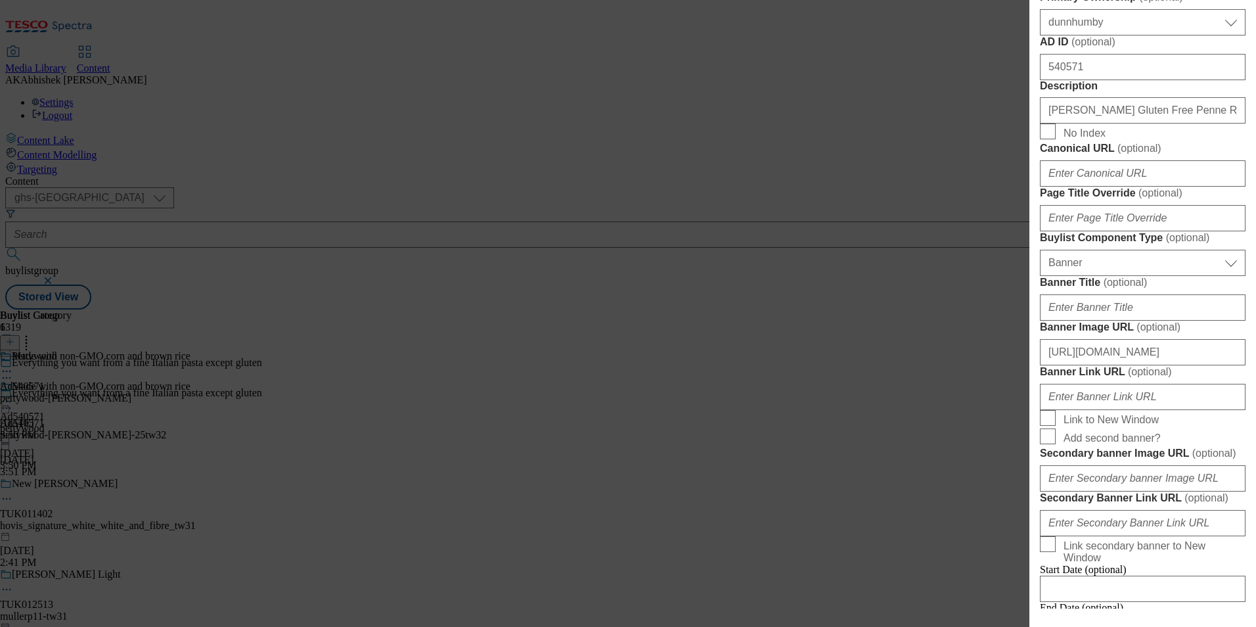
scroll to position [657, 0]
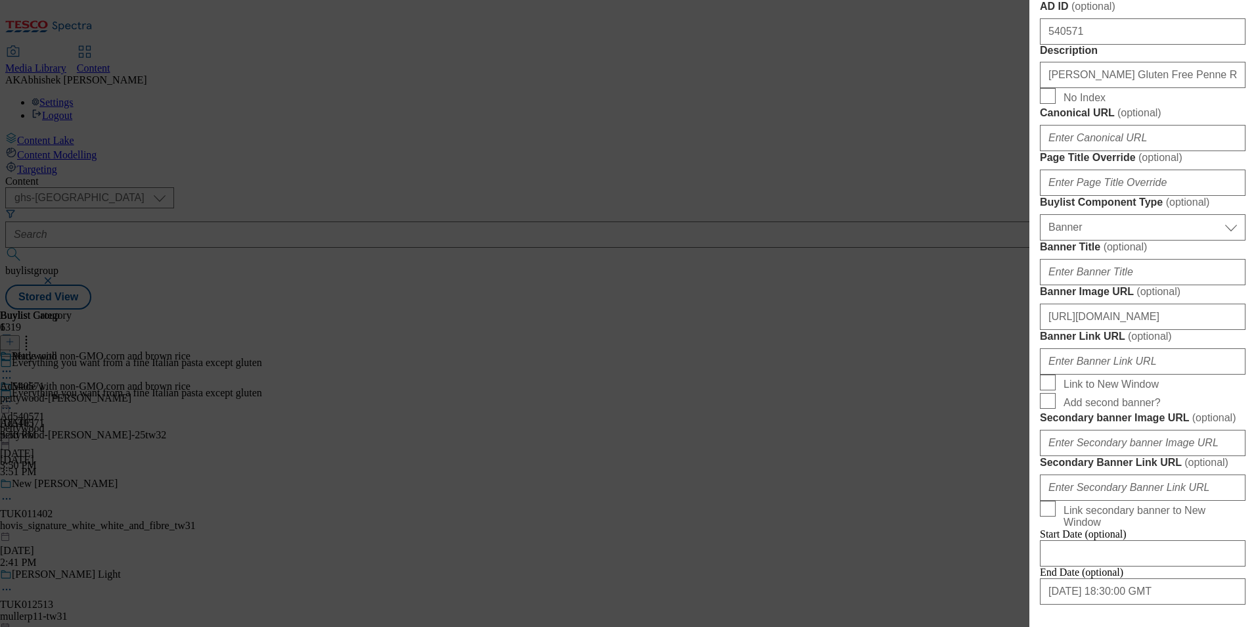
type input "Made with non-GMO corn and brown rice"
drag, startPoint x: 1091, startPoint y: 281, endPoint x: 671, endPoint y: 278, distance: 419.8
click at [677, 278] on div "Edit Buylist Tags 1 tags selected buylist English Content Properties Label Ad54…" at bounding box center [628, 313] width 1256 height 627
paste input "2236"
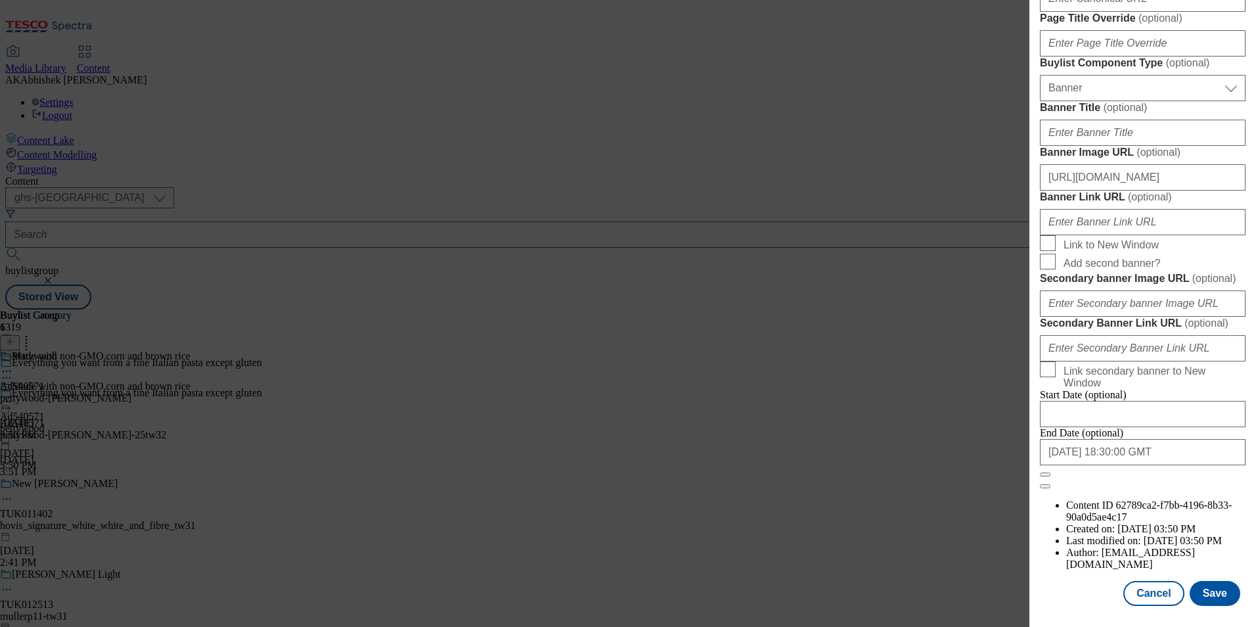
scroll to position [1284, 0]
type input "542236"
click at [1165, 465] on input "[DATE] 18:30:00 GMT" at bounding box center [1143, 452] width 206 height 26
select select "2025"
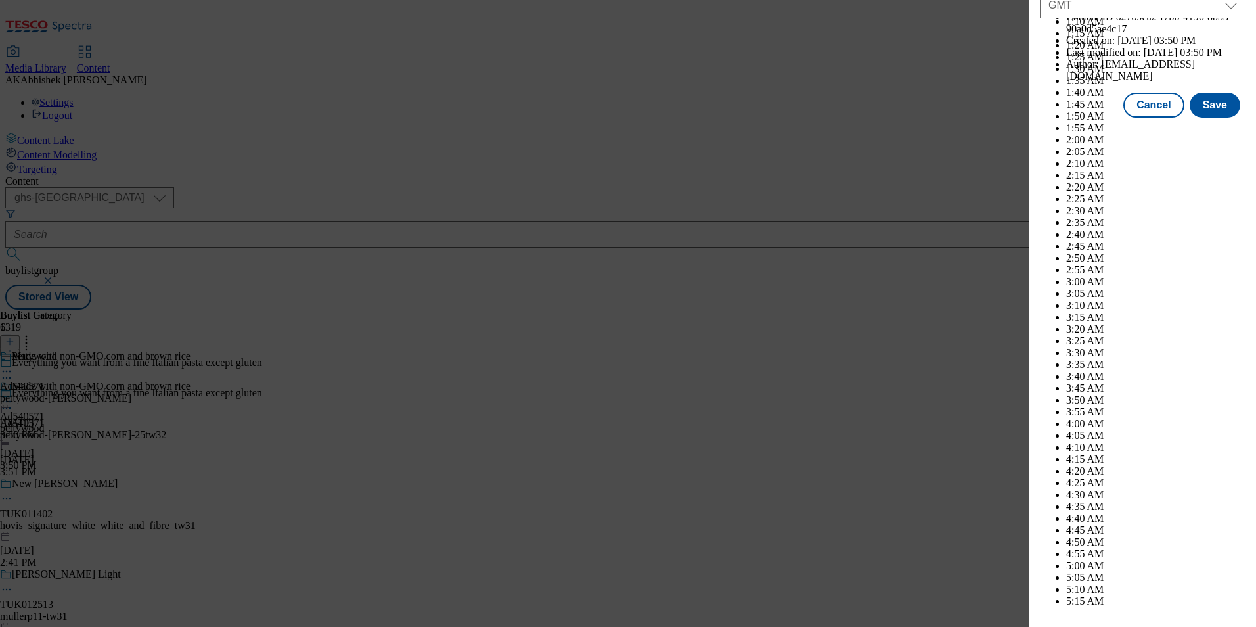
scroll to position [5389, 0]
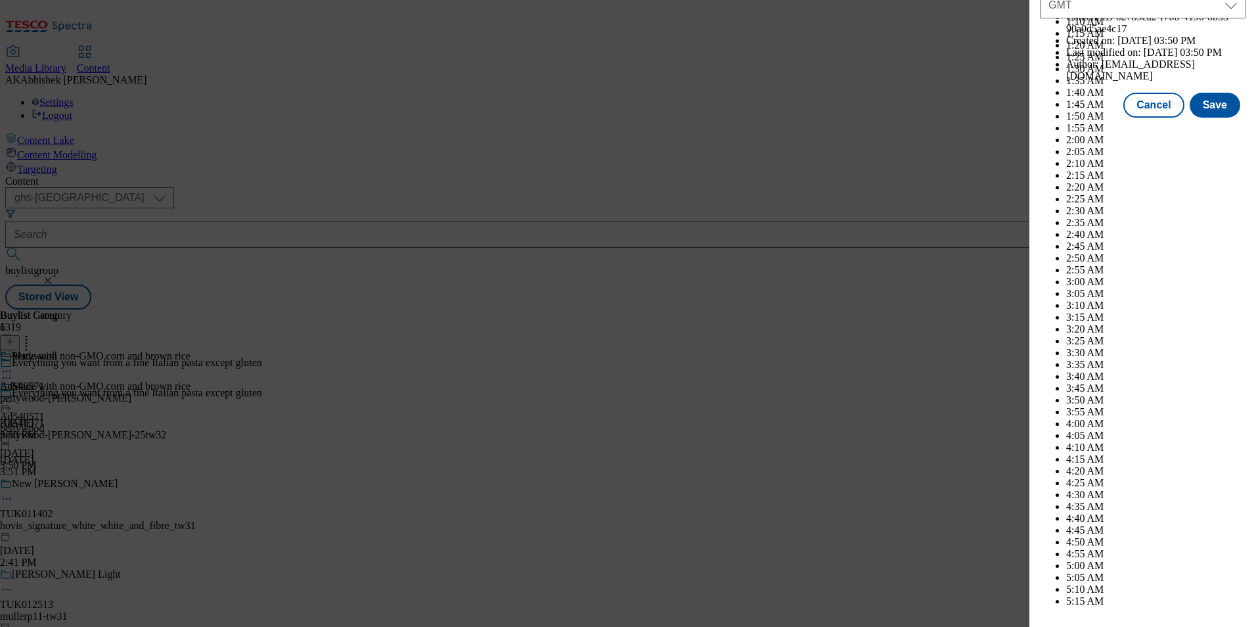
select select "December"
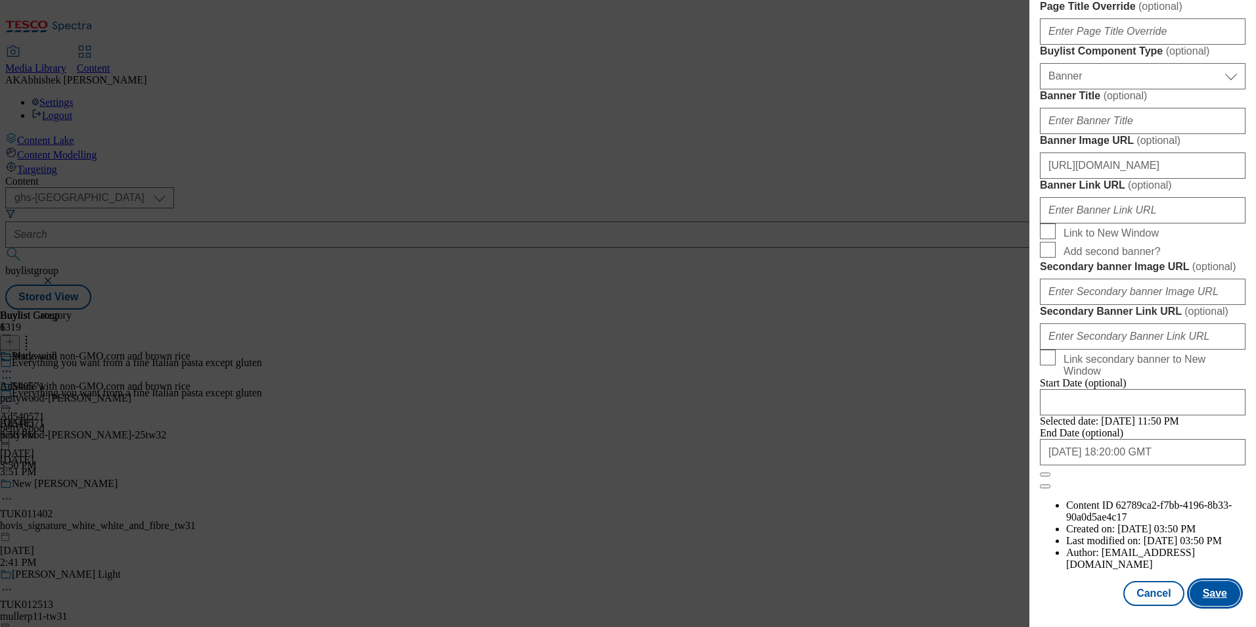
click at [1204, 595] on button "Save" at bounding box center [1215, 593] width 51 height 25
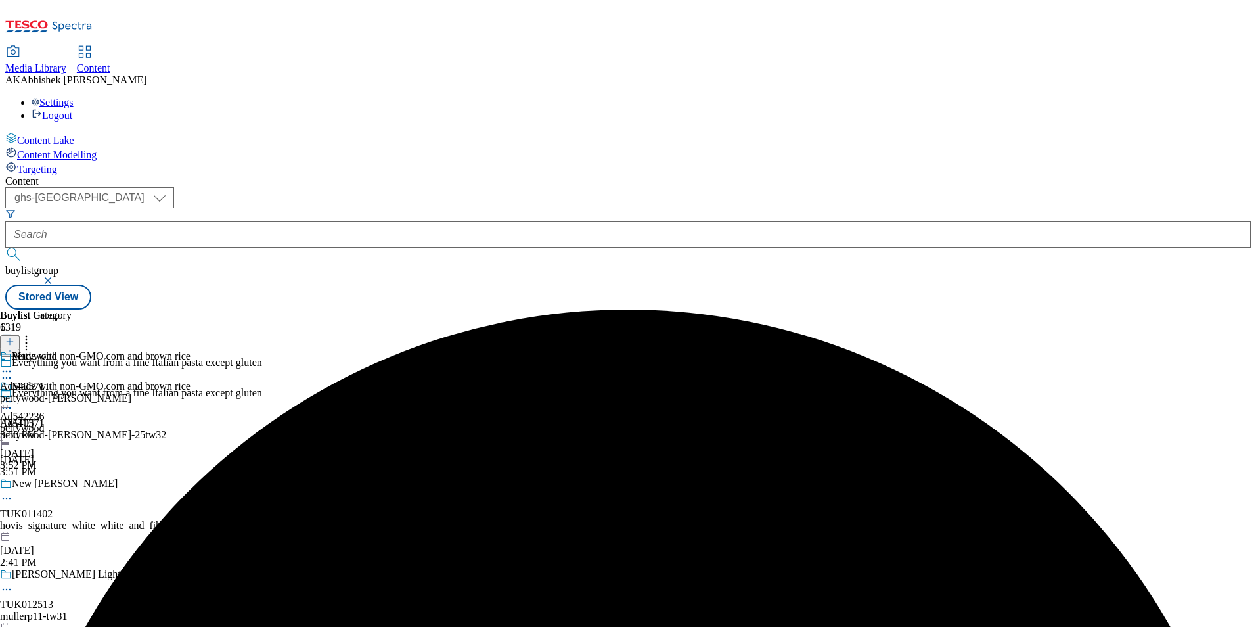
click at [13, 365] on icon at bounding box center [6, 371] width 13 height 13
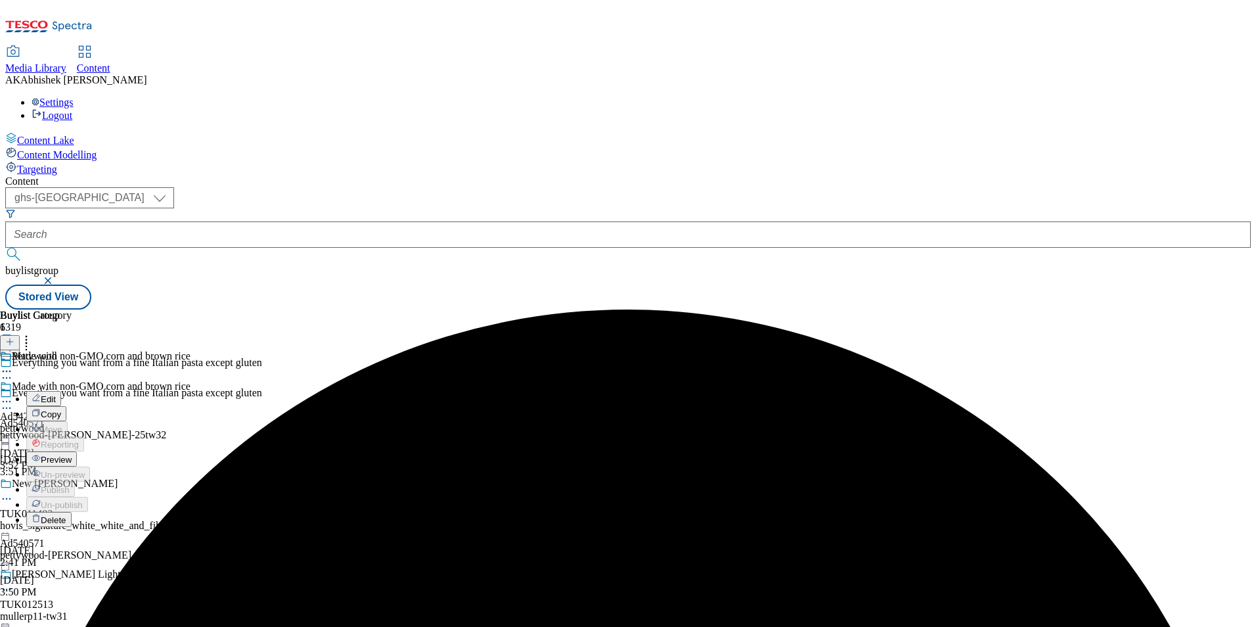
click at [61, 391] on button "Edit" at bounding box center [43, 398] width 35 height 15
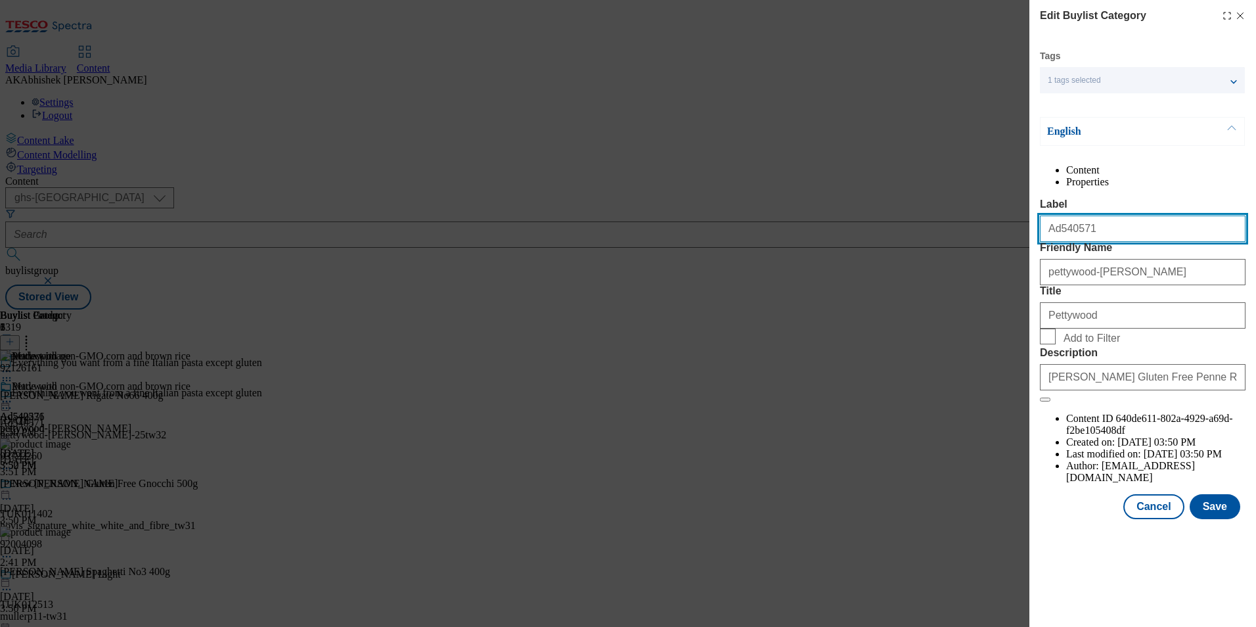
drag, startPoint x: 1057, startPoint y: 259, endPoint x: 1121, endPoint y: 252, distance: 64.1
click at [1121, 242] on input "Ad540571" at bounding box center [1143, 228] width 206 height 26
paste input "2236"
type input "Ad542236"
click at [1220, 519] on button "Save" at bounding box center [1215, 506] width 51 height 25
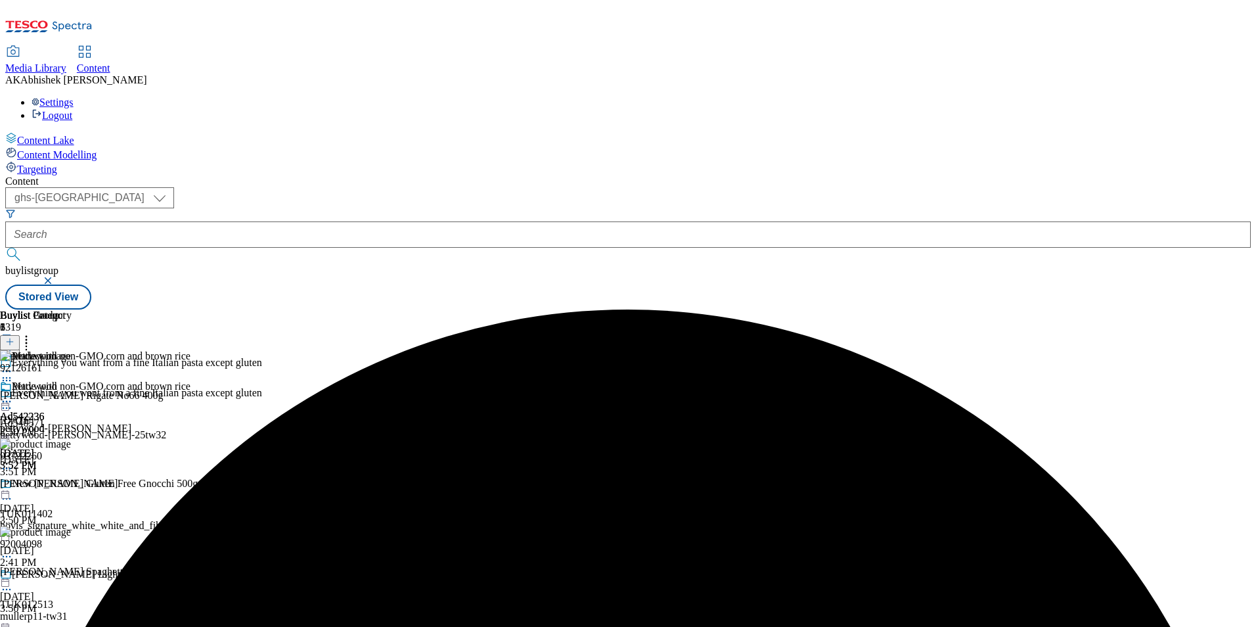
click at [131, 422] on div "pettywood-[PERSON_NAME]" at bounding box center [65, 428] width 131 height 12
click at [33, 333] on icon at bounding box center [26, 339] width 13 height 13
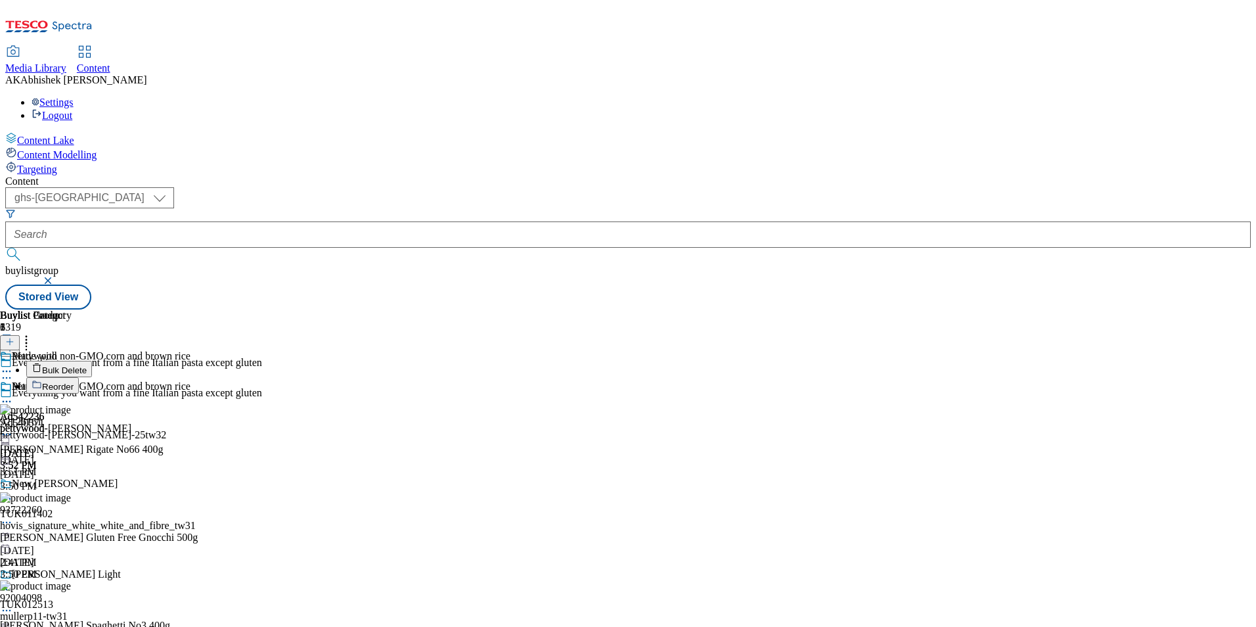
click at [87, 365] on span "Bulk Delete" at bounding box center [64, 370] width 45 height 10
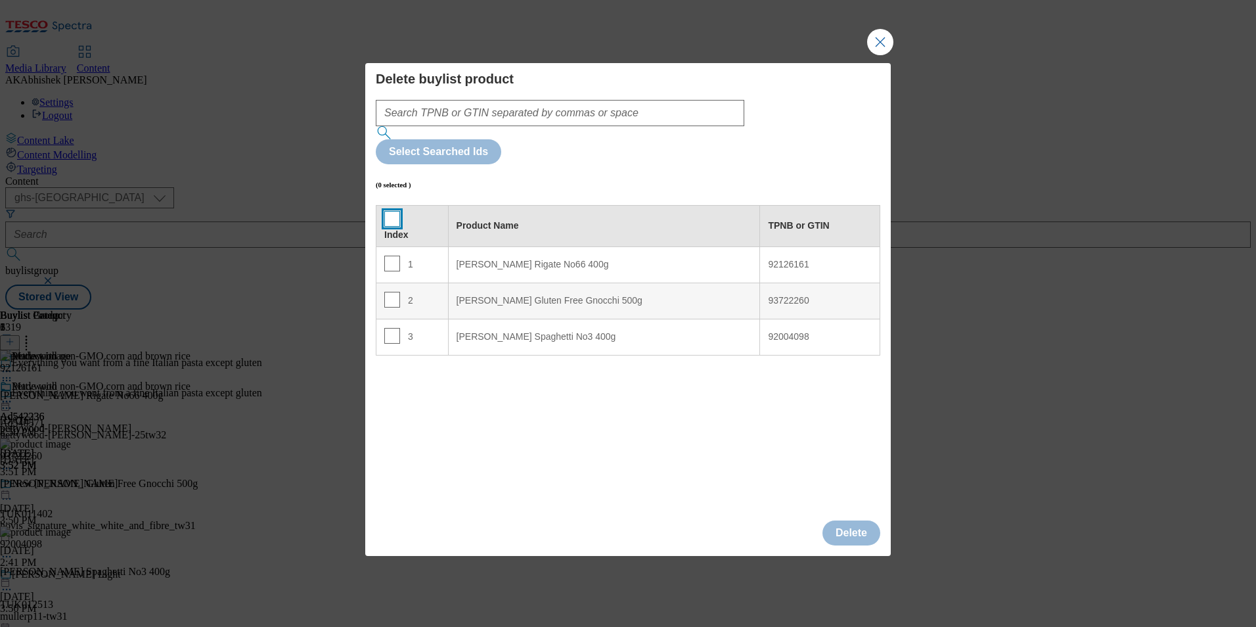
click at [390, 211] on input "Modal" at bounding box center [392, 219] width 16 height 16
checkbox input "true"
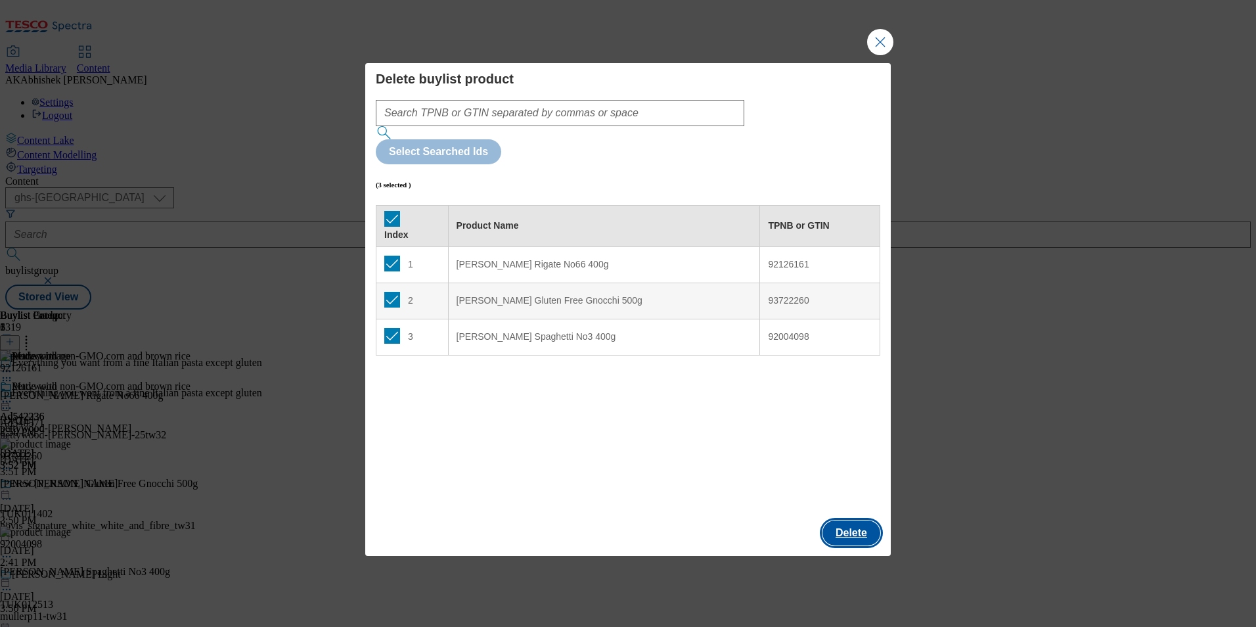
click at [855, 520] on button "Delete" at bounding box center [851, 532] width 58 height 25
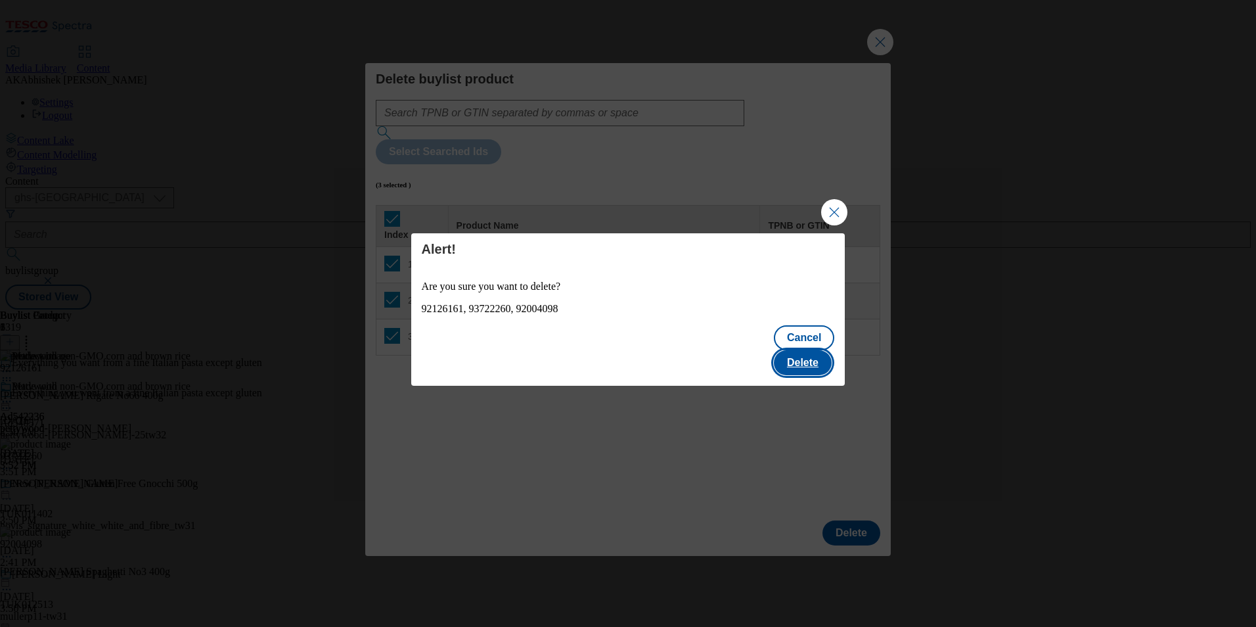
click at [798, 350] on button "Delete" at bounding box center [803, 362] width 58 height 25
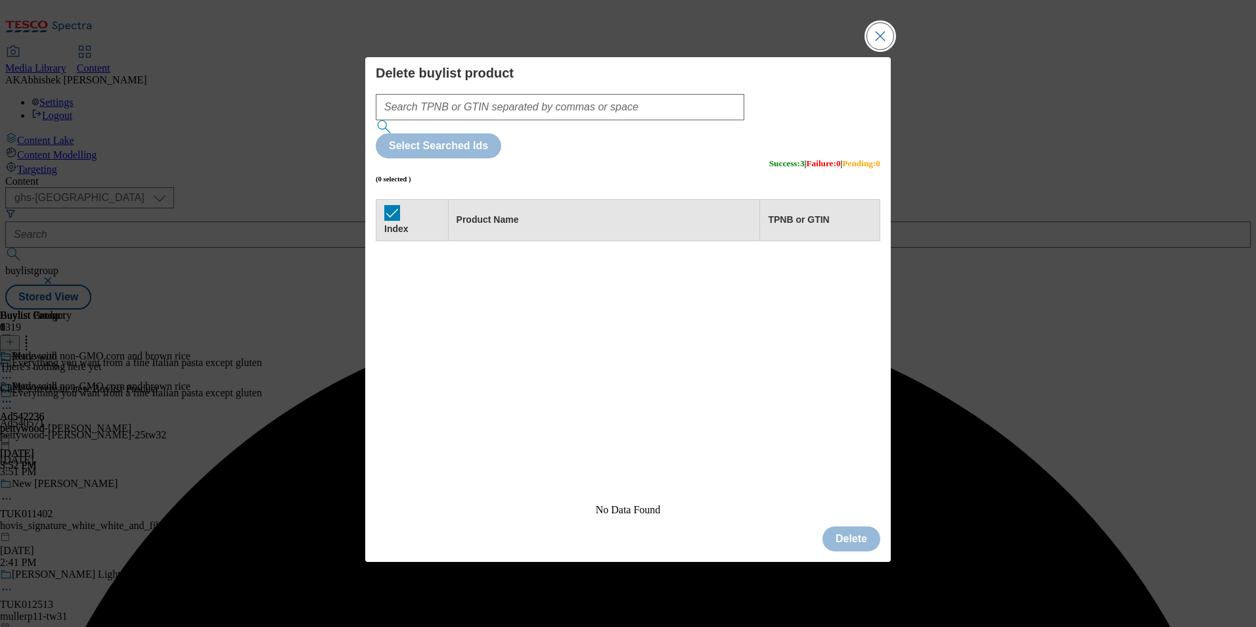
click at [885, 49] on button "Close Modal" at bounding box center [880, 36] width 26 height 26
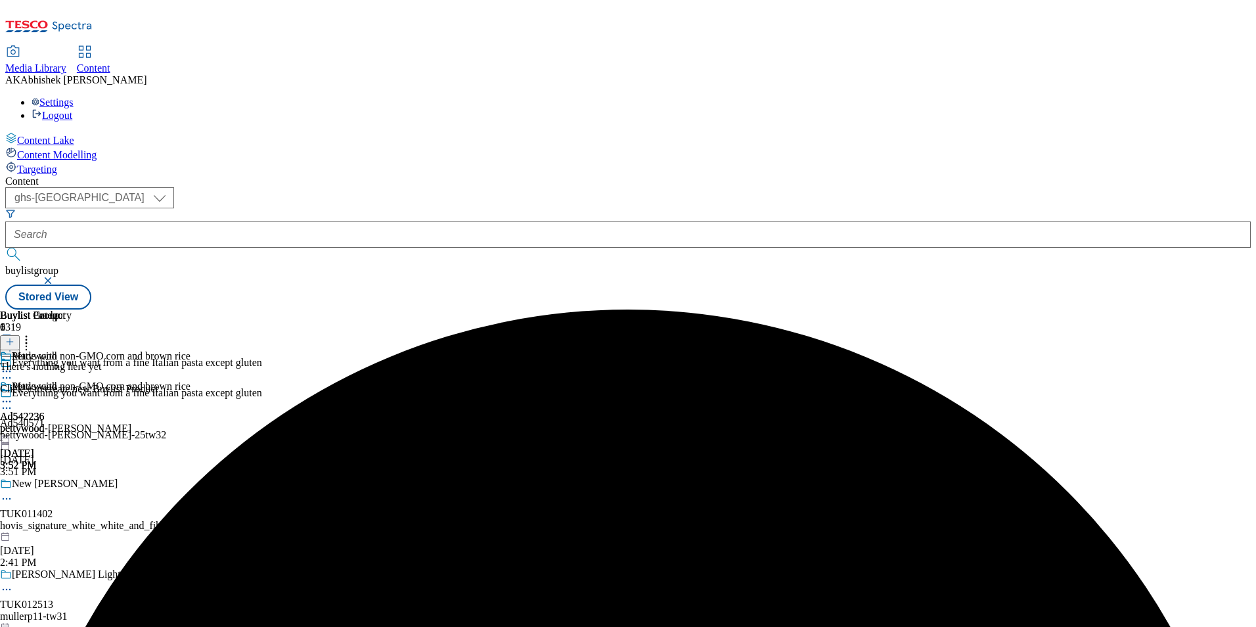
click at [20, 335] on button at bounding box center [10, 342] width 20 height 15
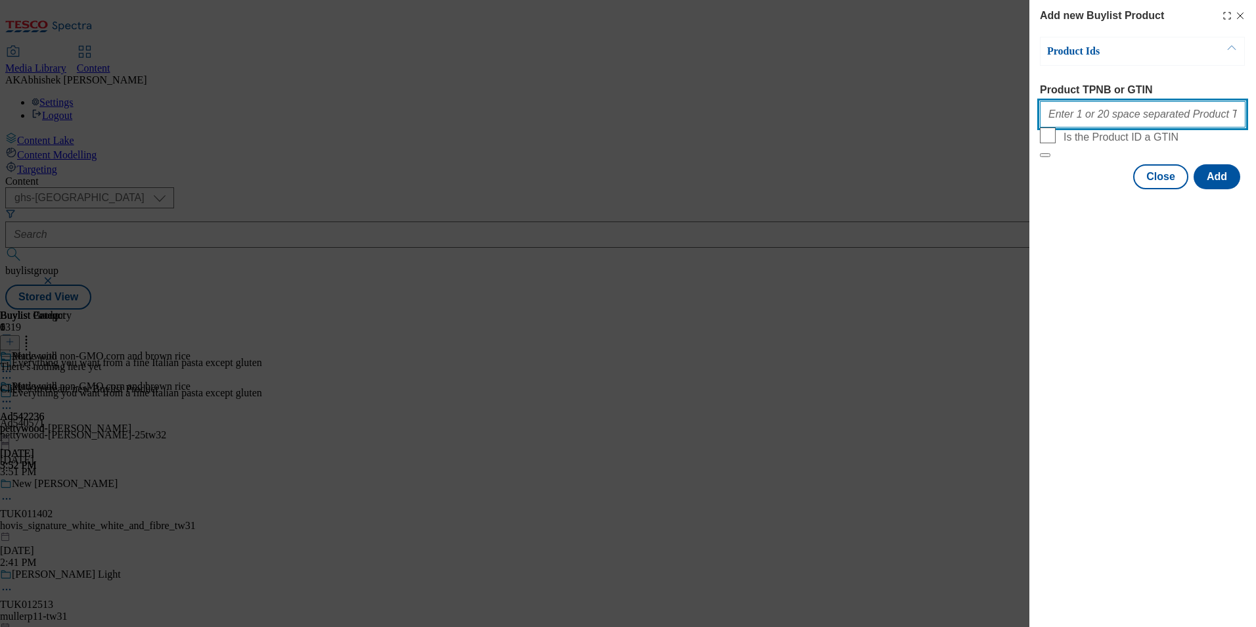
click at [1107, 127] on input "Product TPNB or GTIN" at bounding box center [1143, 114] width 206 height 26
paste input "92126161 93722260 92004098"
type input "92126161 93722260 92004098"
click at [1229, 189] on button "Add" at bounding box center [1217, 176] width 47 height 25
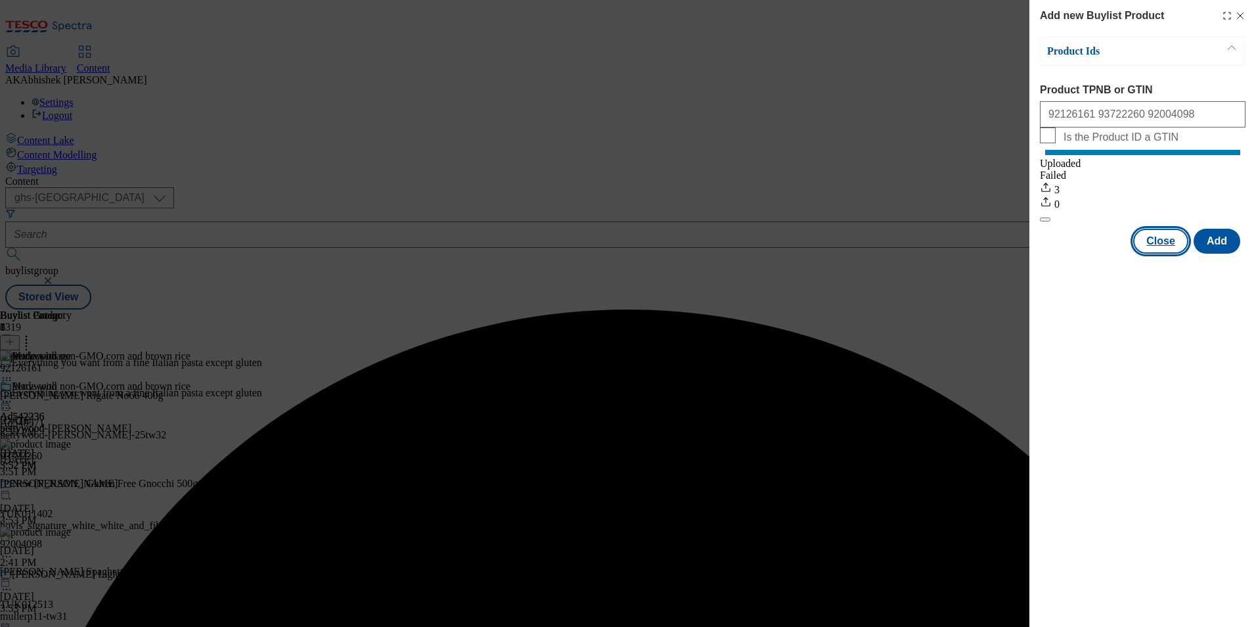
click at [1169, 254] on button "Close" at bounding box center [1160, 241] width 55 height 25
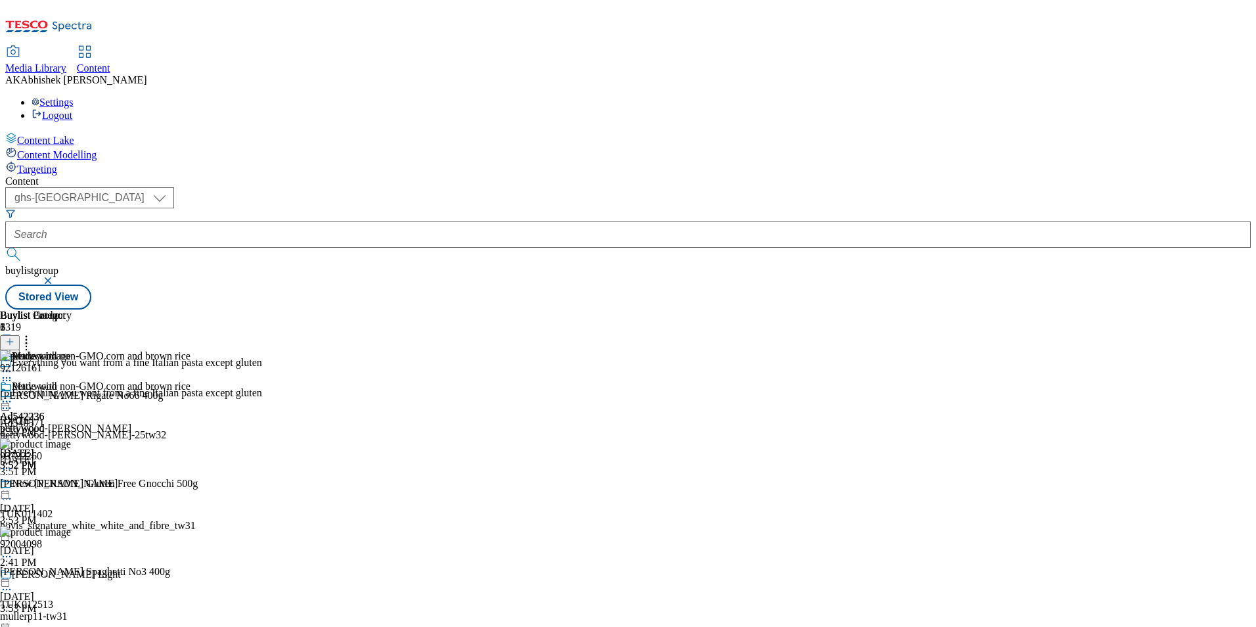
click at [13, 395] on icon at bounding box center [6, 401] width 13 height 13
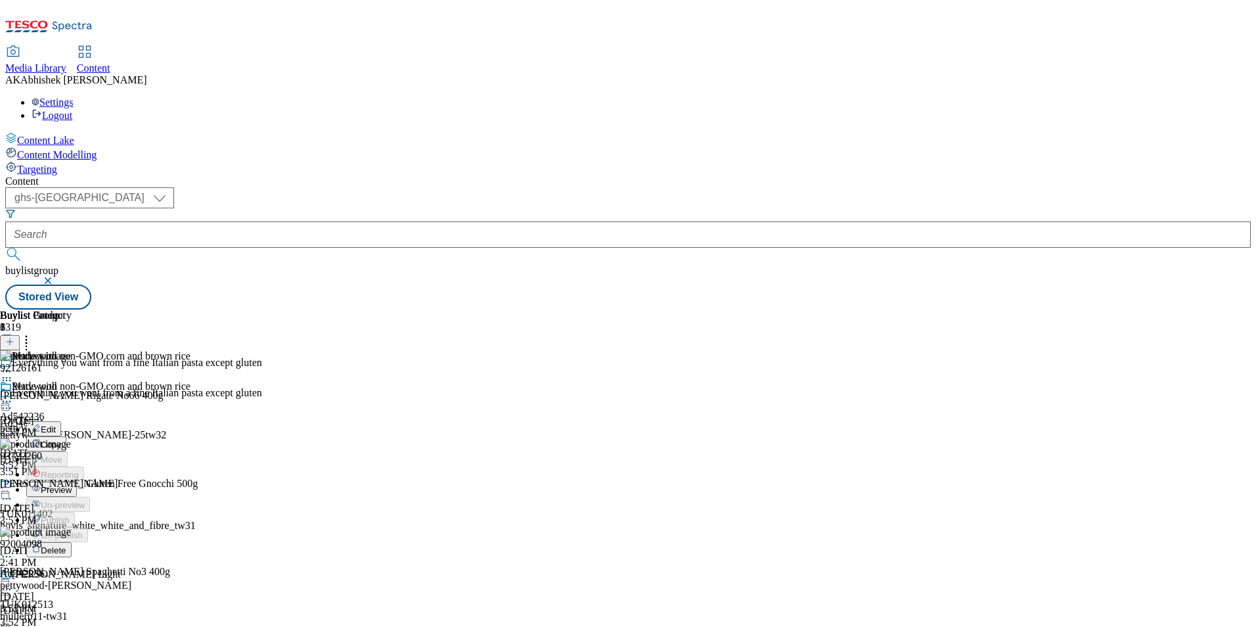
click at [72, 485] on span "Preview" at bounding box center [56, 490] width 31 height 10
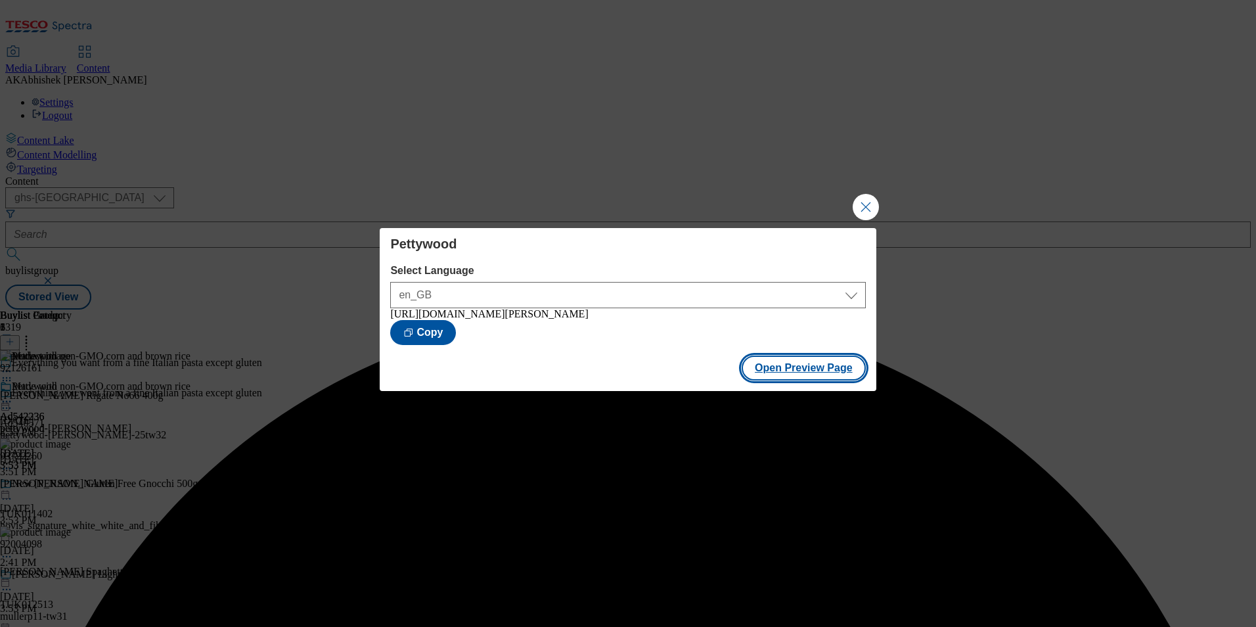
click at [801, 374] on button "Open Preview Page" at bounding box center [804, 367] width 124 height 25
click at [864, 202] on button "Close Modal" at bounding box center [866, 207] width 26 height 26
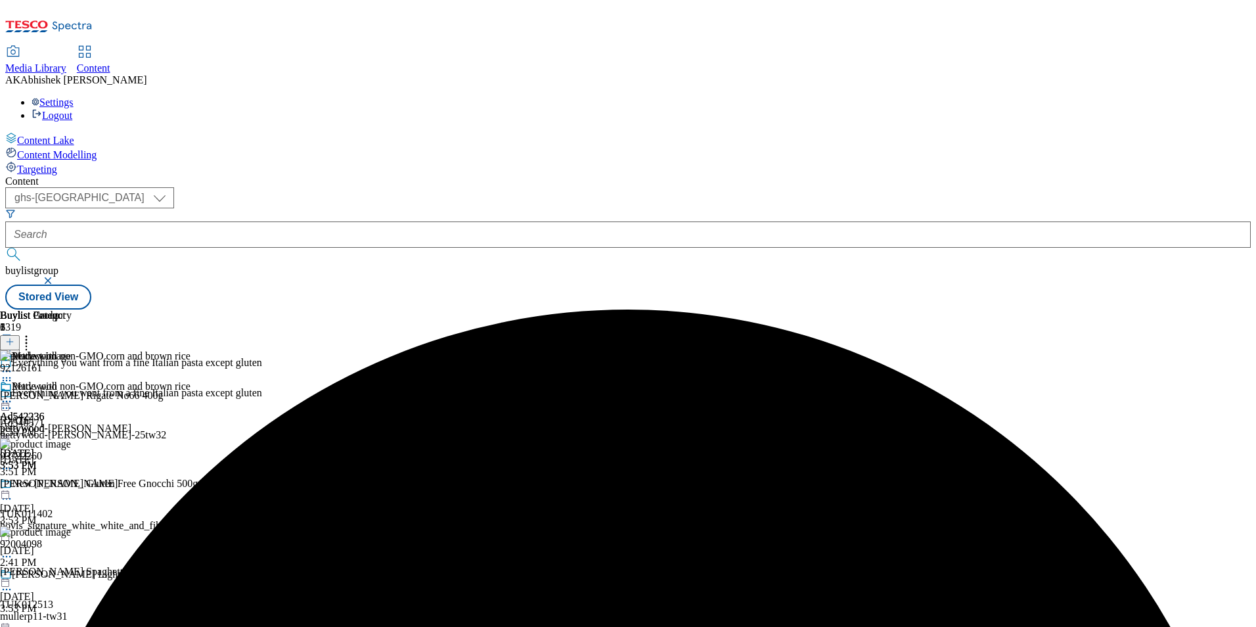
click at [13, 401] on icon at bounding box center [6, 407] width 13 height 13
click at [61, 428] on button "Edit" at bounding box center [43, 435] width 35 height 15
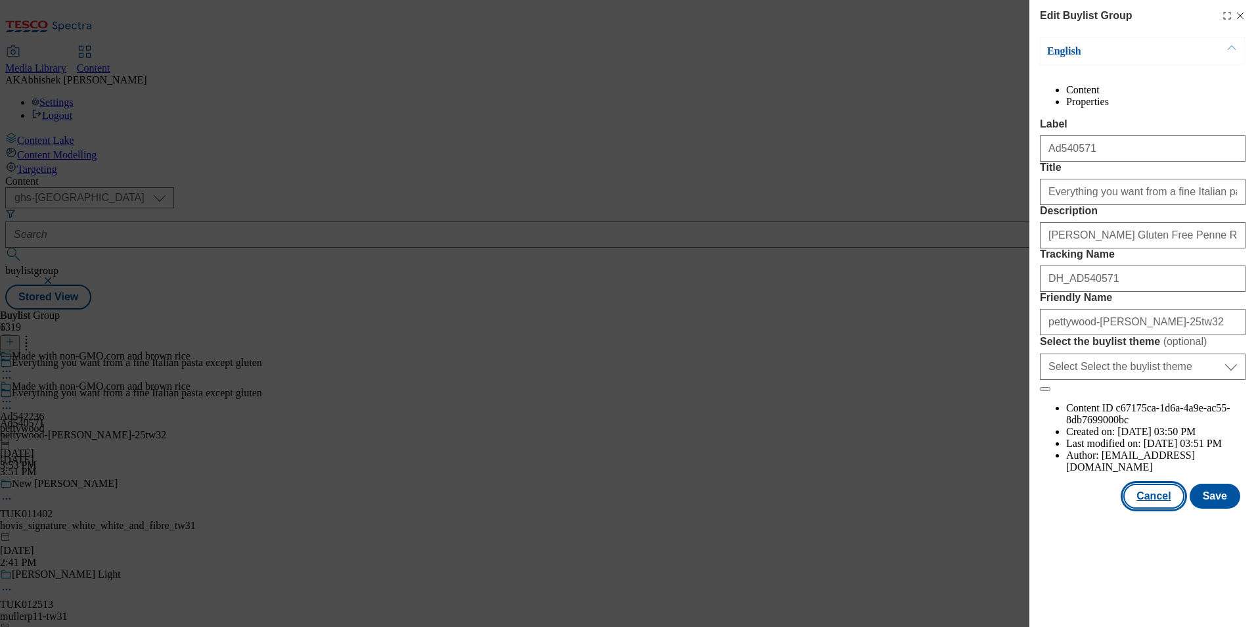
click at [1158, 508] on button "Cancel" at bounding box center [1153, 495] width 60 height 25
